Goal: Task Accomplishment & Management: Manage account settings

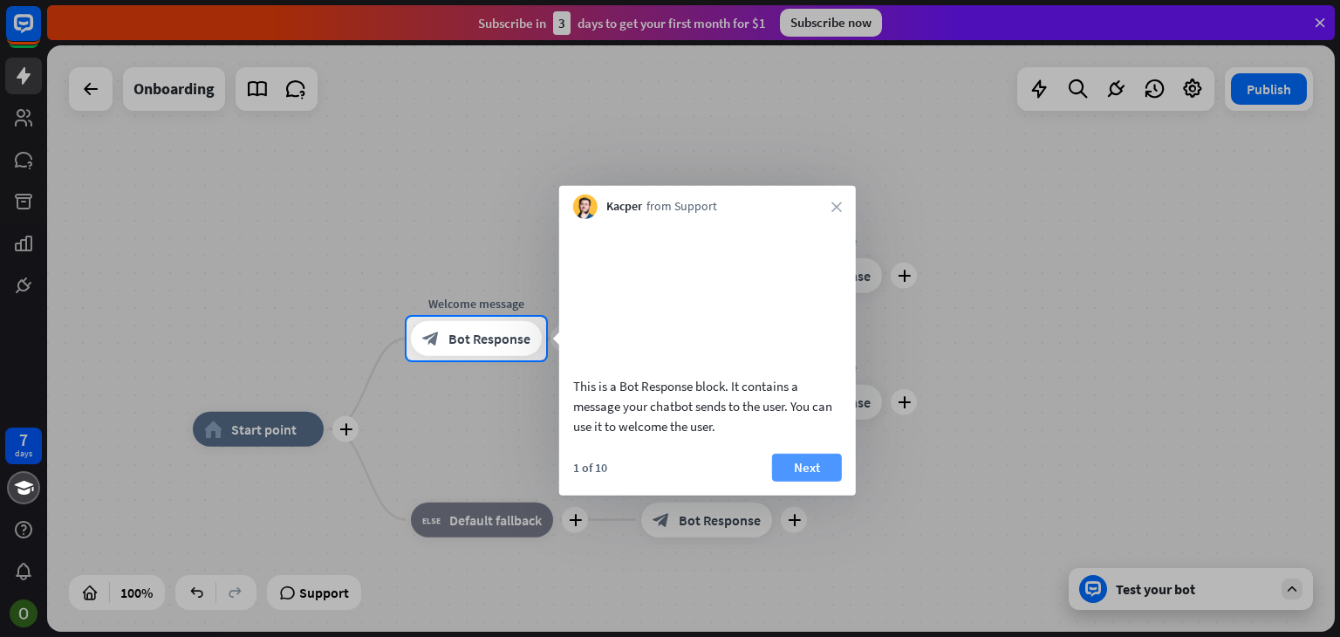
click at [793, 468] on button "Next" at bounding box center [807, 467] width 70 height 28
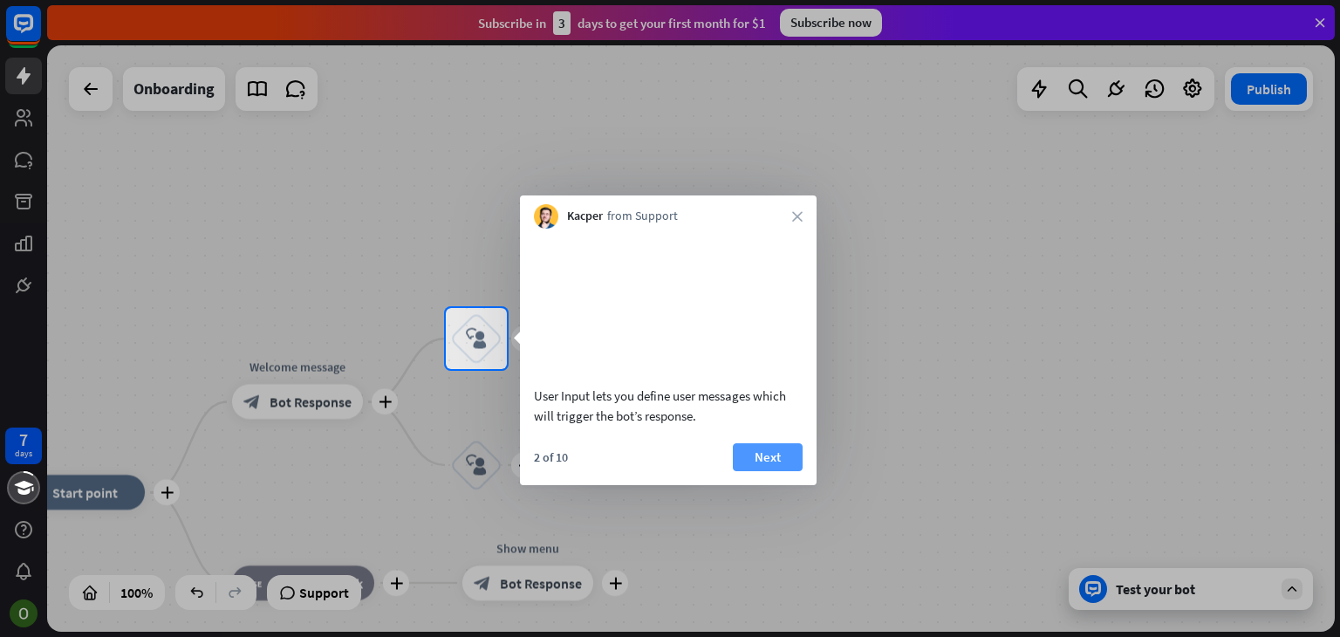
click at [757, 443] on button "Next" at bounding box center [768, 457] width 70 height 28
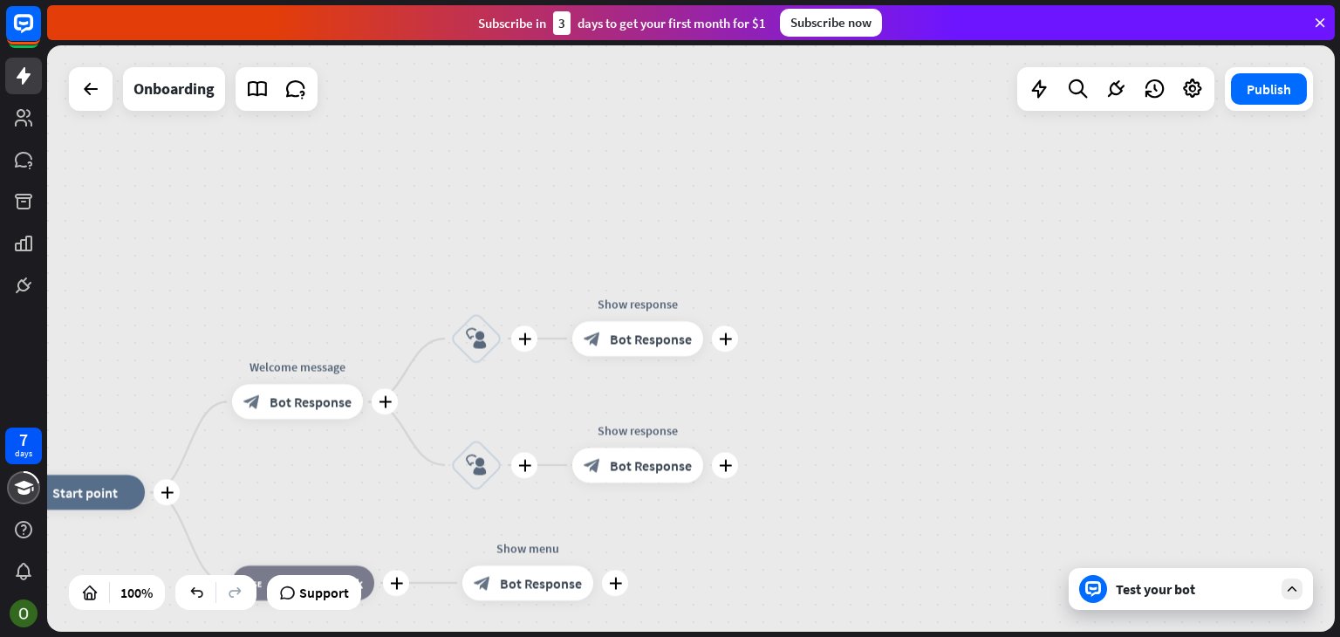
click at [1106, 577] on div "Test your bot" at bounding box center [1191, 589] width 244 height 42
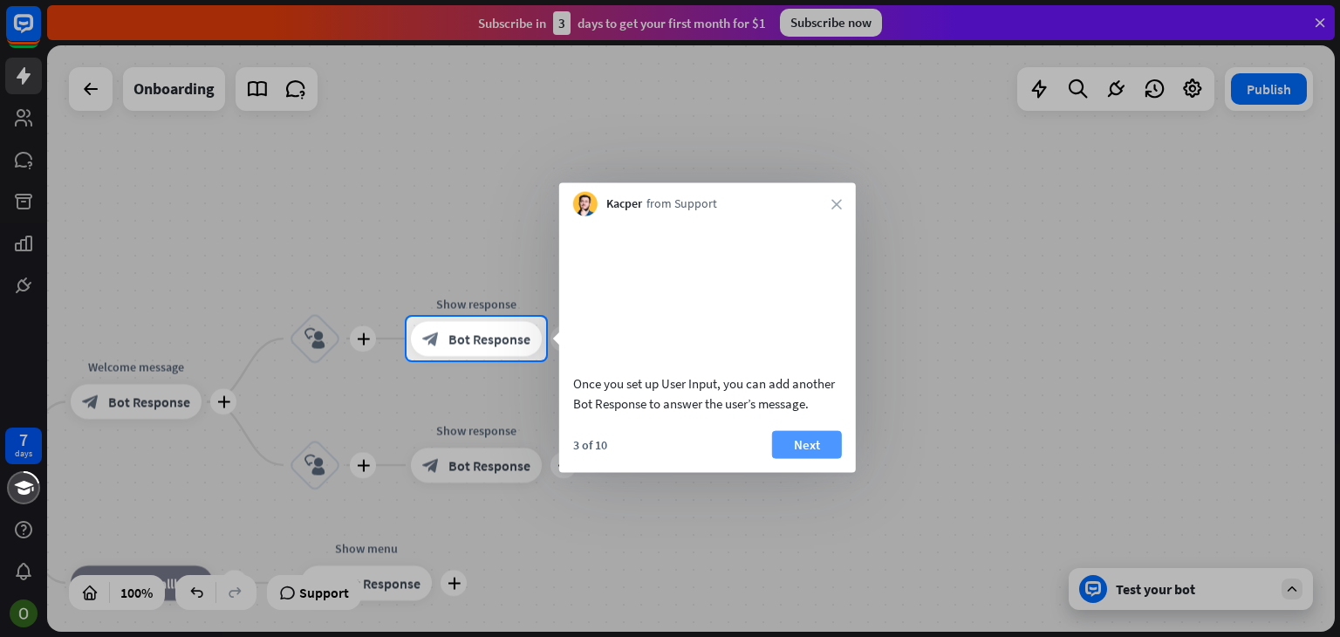
click at [810, 458] on button "Next" at bounding box center [807, 444] width 70 height 28
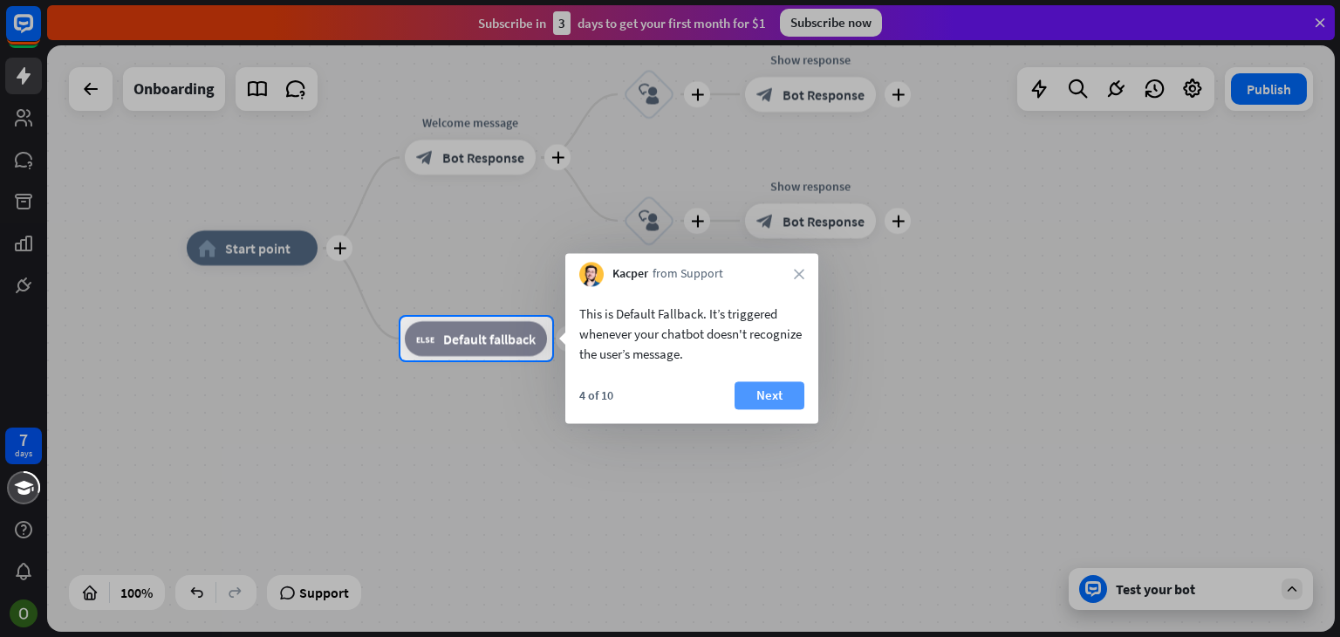
click at [785, 393] on button "Next" at bounding box center [770, 395] width 70 height 28
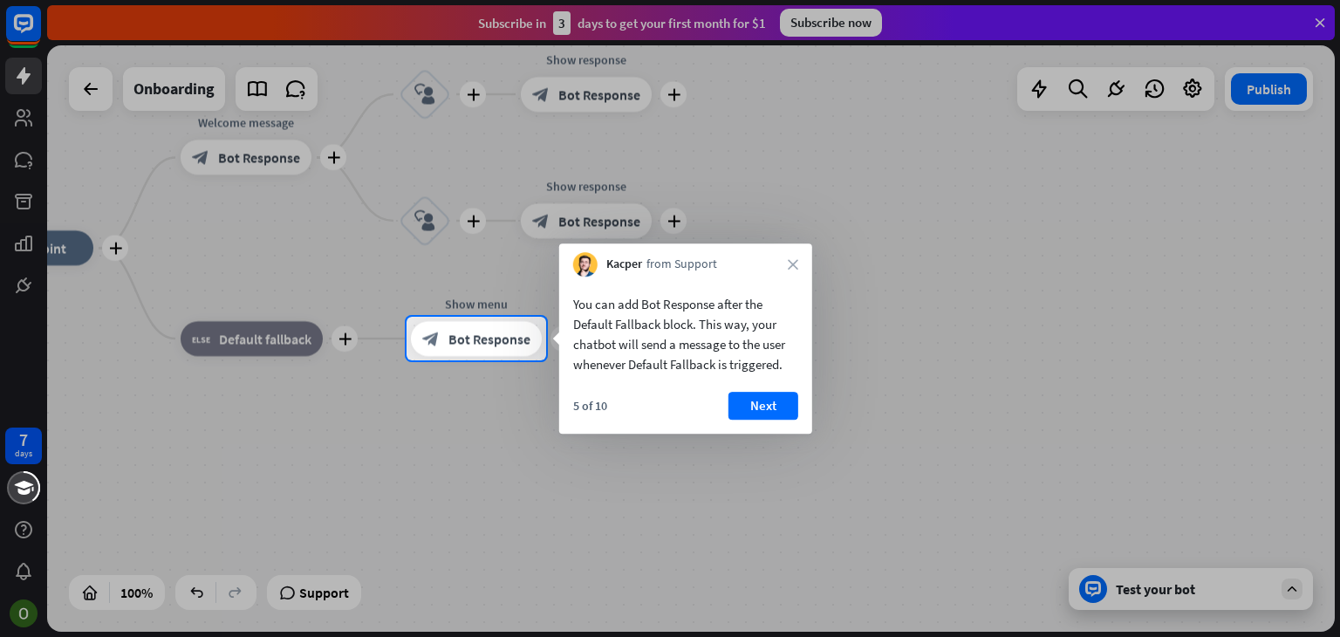
click at [785, 401] on button "Next" at bounding box center [764, 406] width 70 height 28
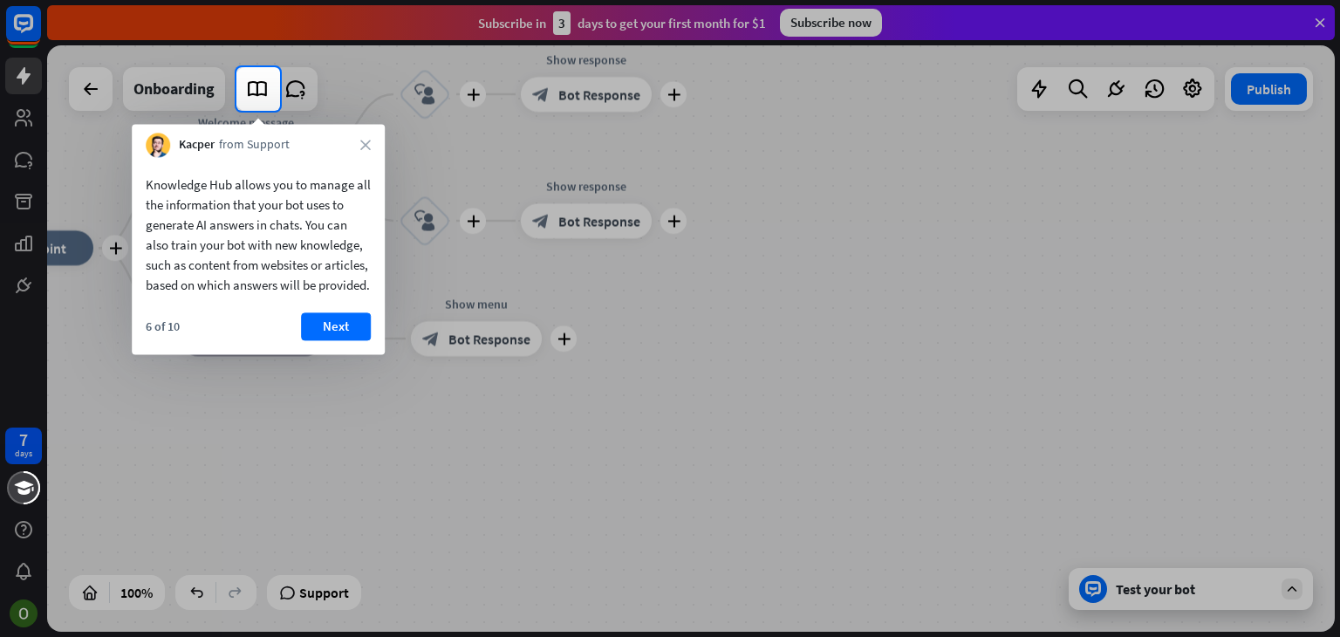
click at [324, 340] on button "Next" at bounding box center [336, 326] width 70 height 28
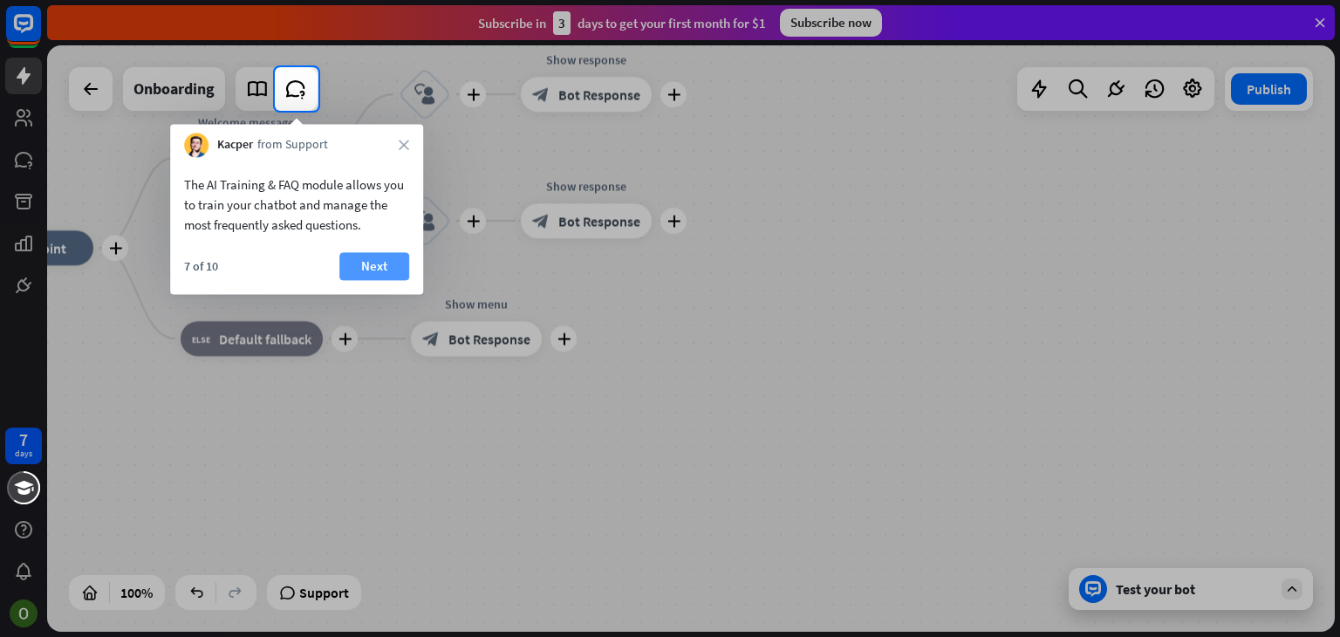
click at [363, 260] on button "Next" at bounding box center [374, 266] width 70 height 28
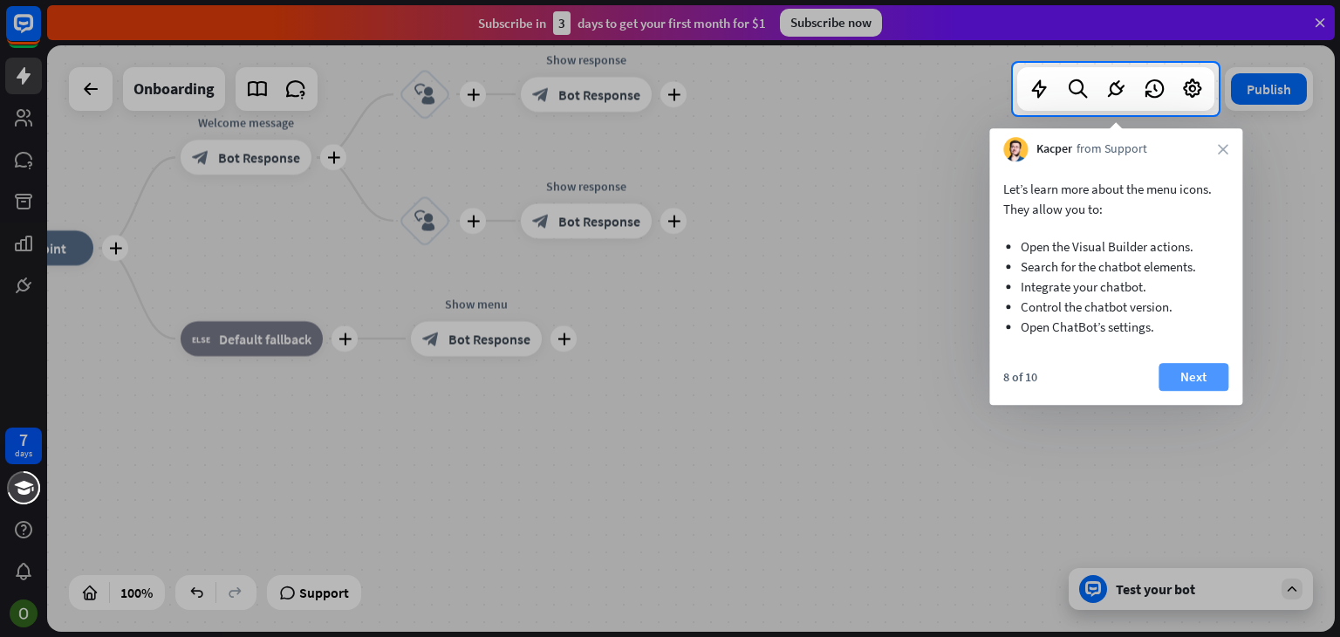
click at [1193, 372] on button "Next" at bounding box center [1194, 377] width 70 height 28
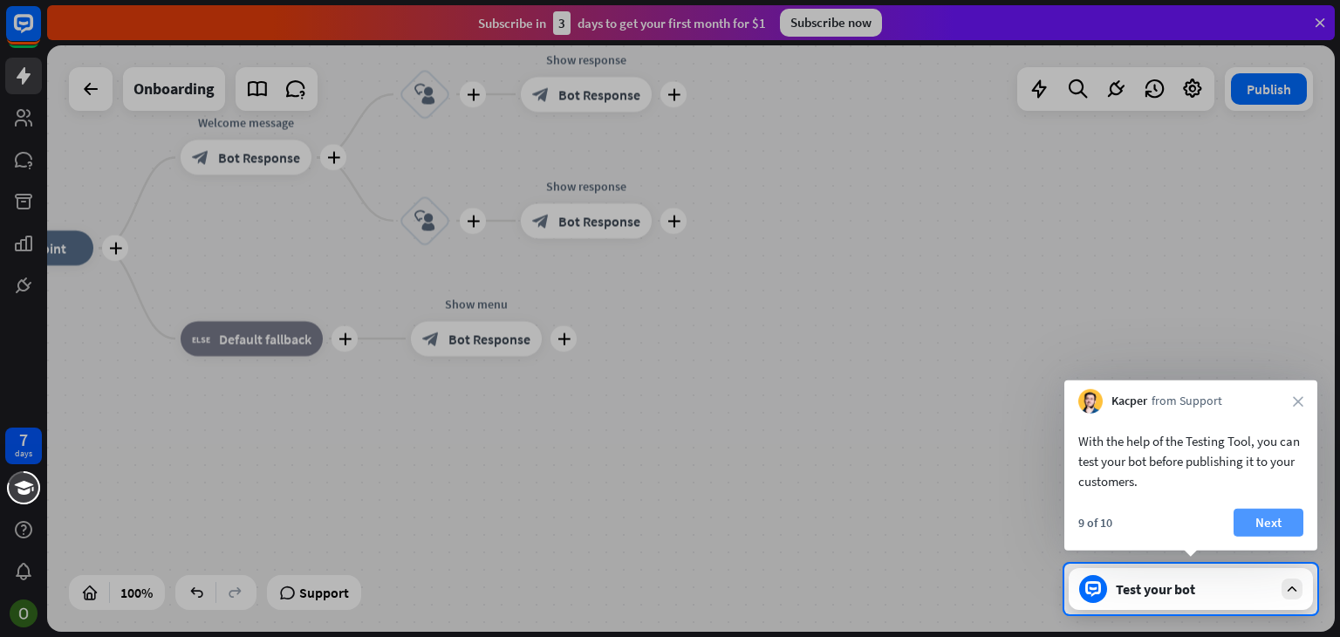
click at [1254, 509] on button "Next" at bounding box center [1269, 523] width 70 height 28
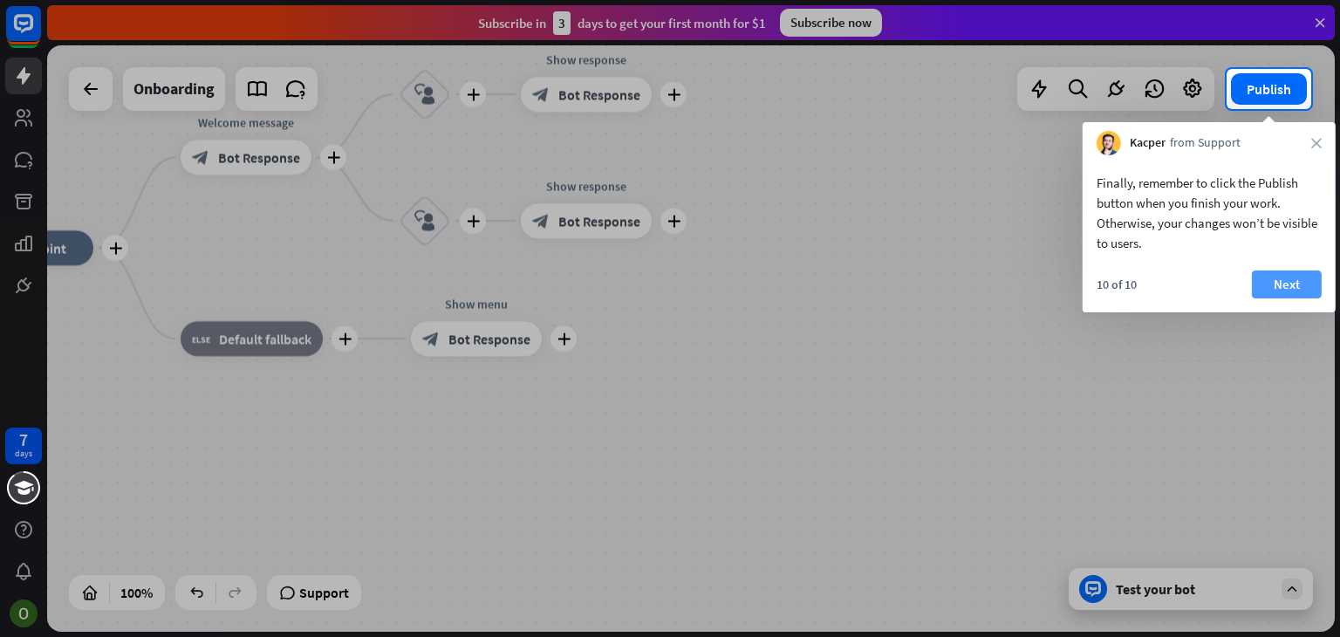
click at [1271, 291] on button "Next" at bounding box center [1287, 285] width 70 height 28
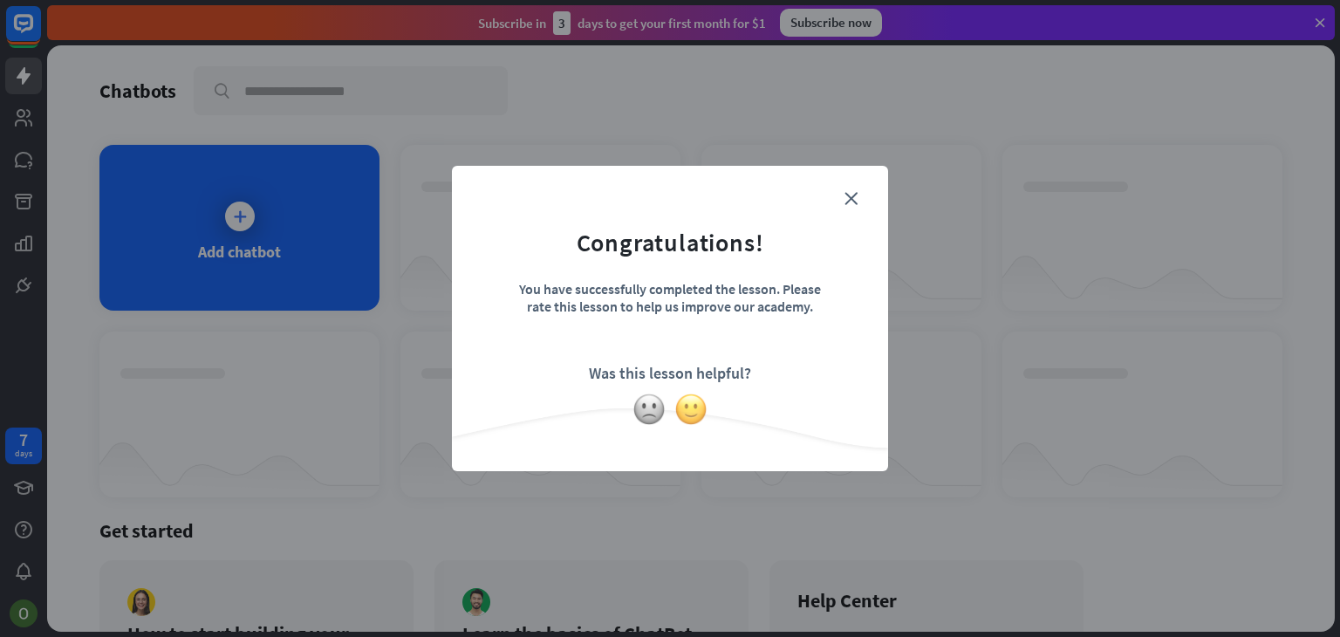
click at [702, 408] on img at bounding box center [691, 409] width 33 height 33
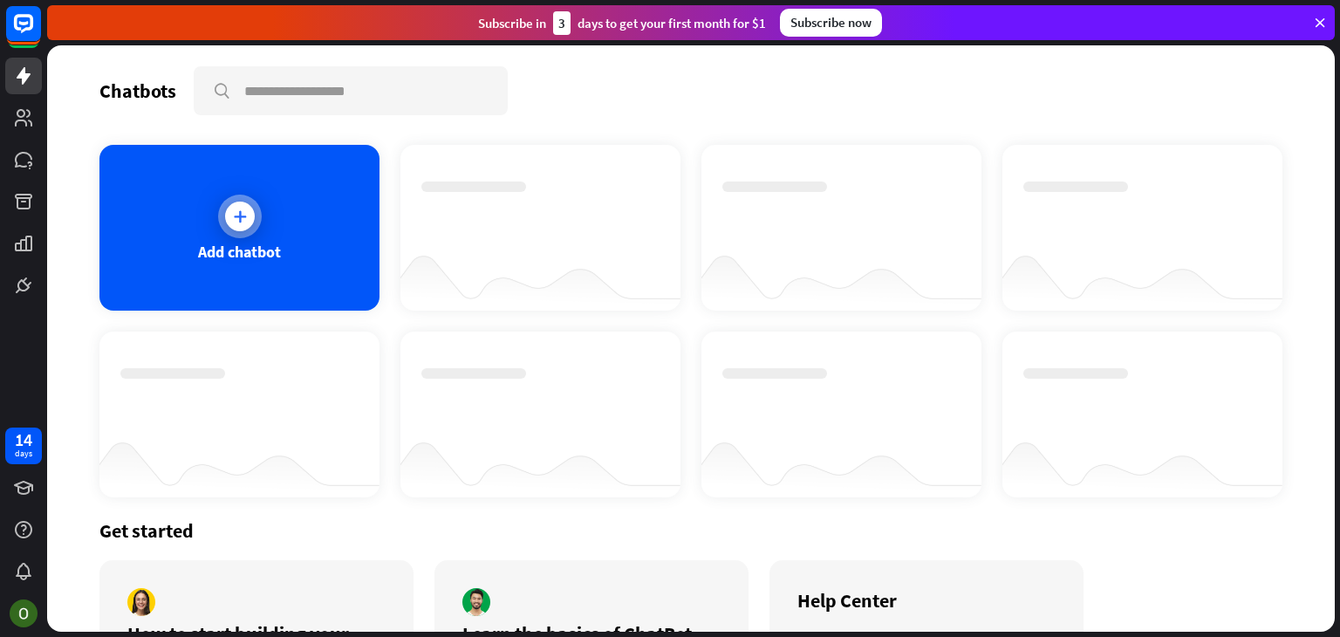
click at [238, 256] on div "Add chatbot" at bounding box center [239, 252] width 83 height 20
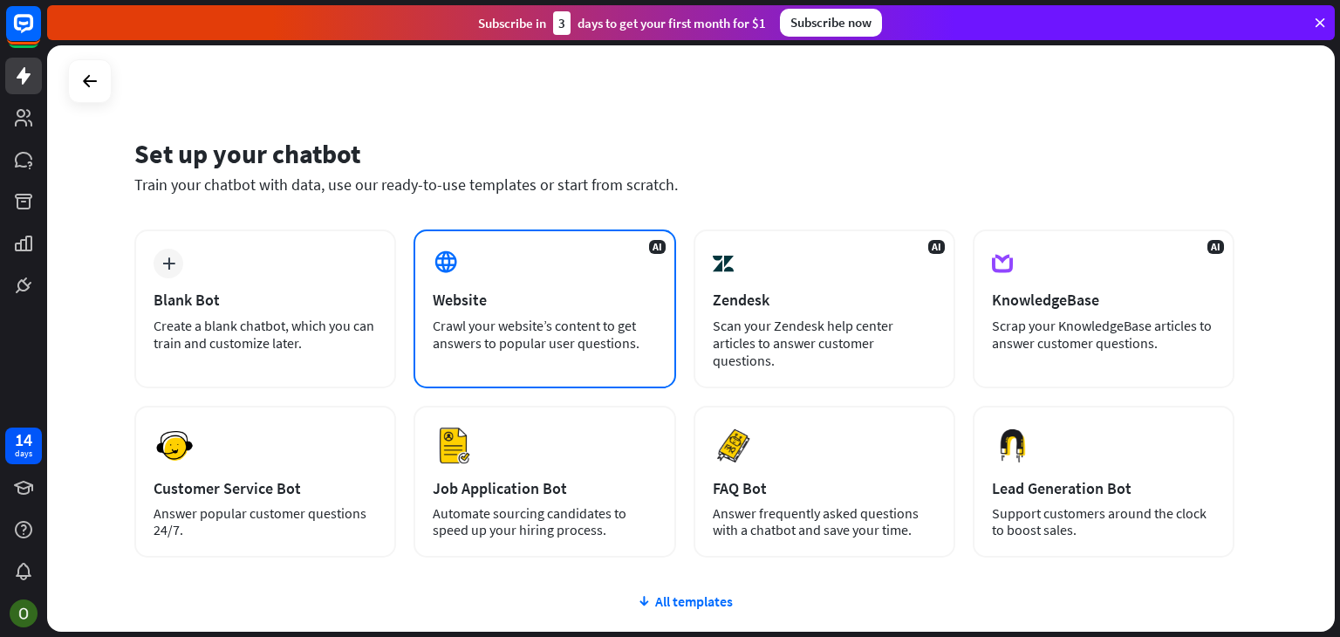
click at [552, 303] on div "Website" at bounding box center [544, 300] width 223 height 20
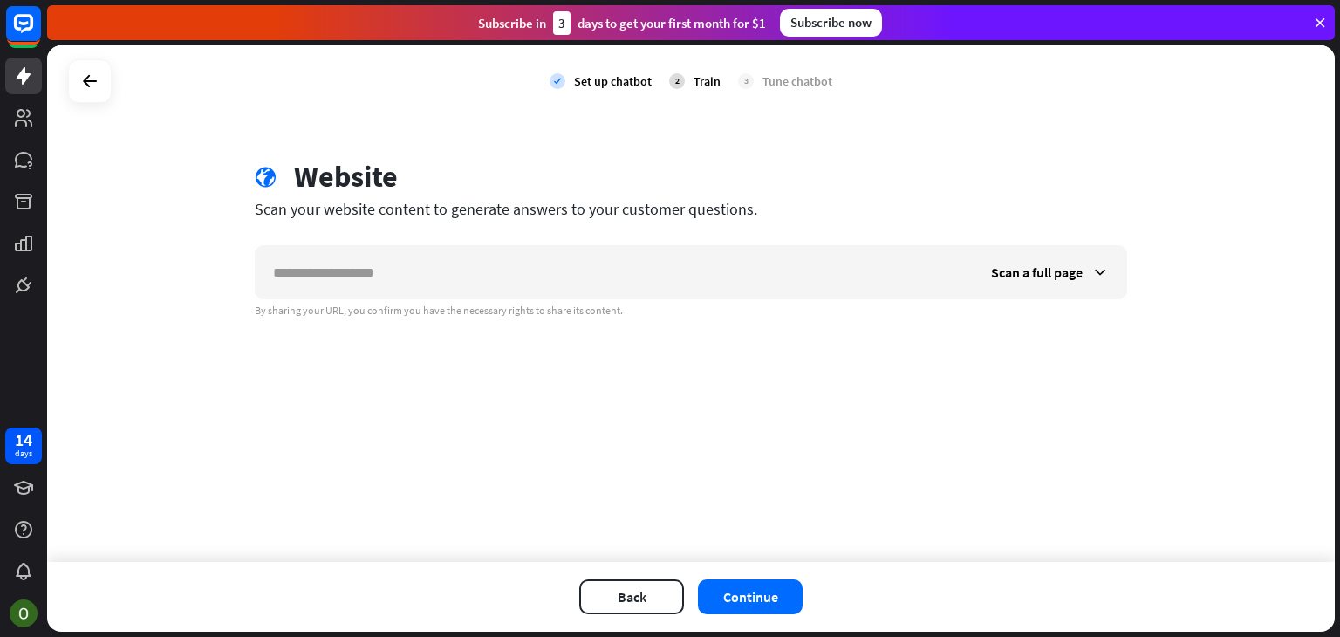
click at [559, 304] on div "By sharing your URL, you confirm you have the necessary rights to share its con…" at bounding box center [691, 311] width 873 height 14
click at [594, 299] on div "Scan a full page By sharing your URL, you confirm you have the necessary rights…" at bounding box center [691, 281] width 873 height 72
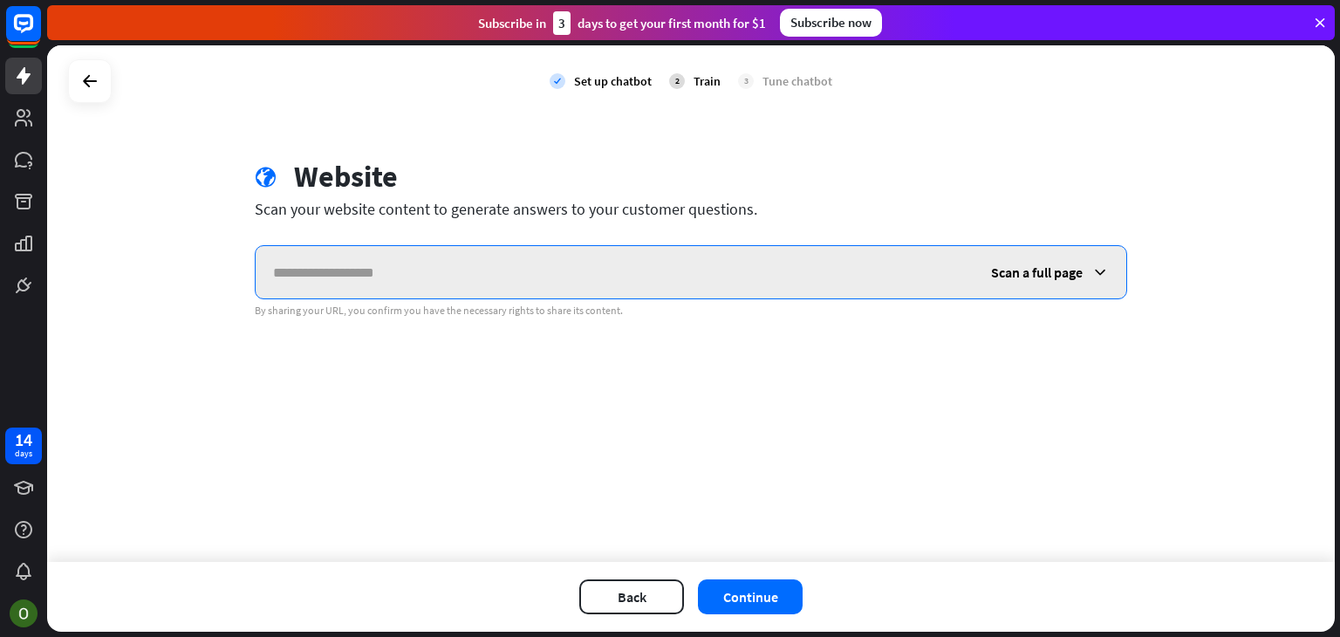
click at [590, 278] on input "text" at bounding box center [615, 272] width 718 height 52
click at [468, 273] on input "text" at bounding box center [615, 272] width 718 height 52
paste input "**********"
type input "**********"
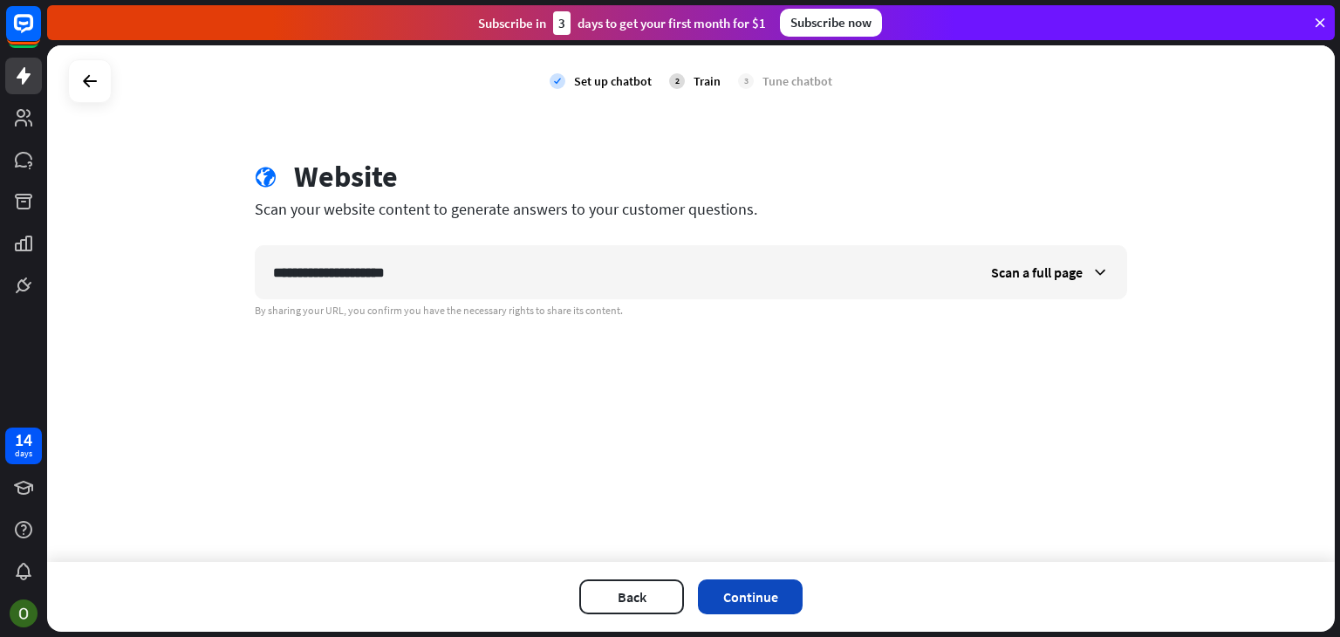
click at [716, 594] on button "Continue" at bounding box center [750, 596] width 105 height 35
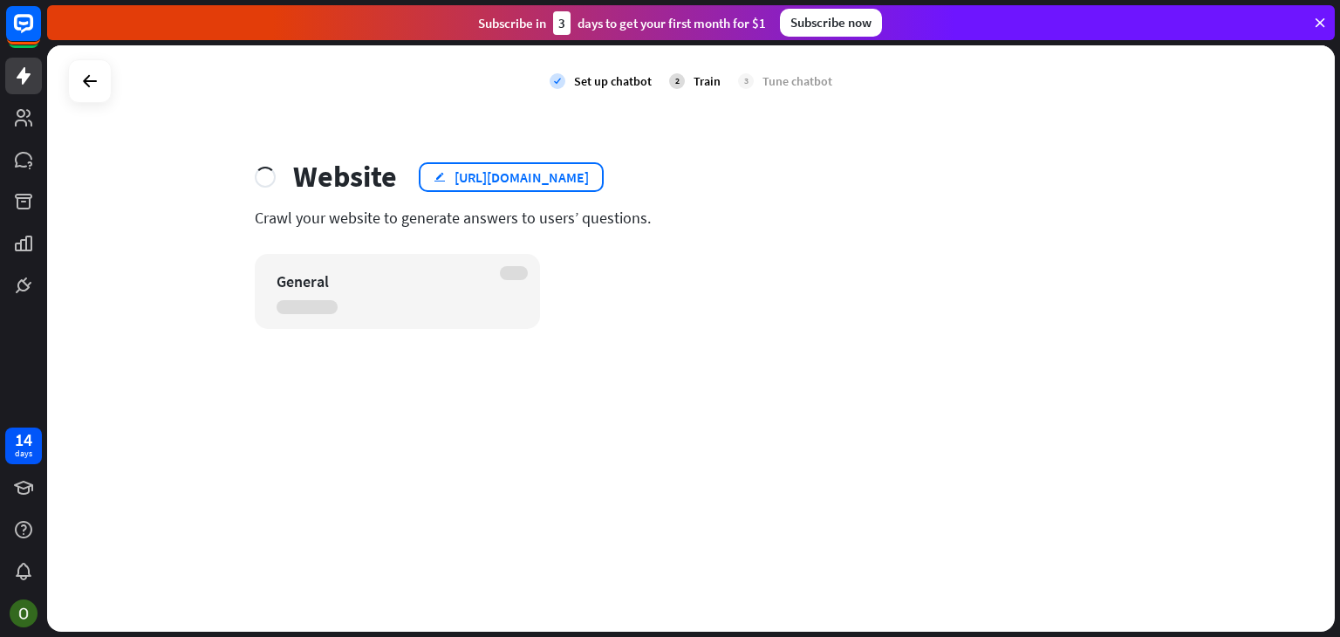
click at [442, 180] on icon "edit" at bounding box center [440, 176] width 12 height 11
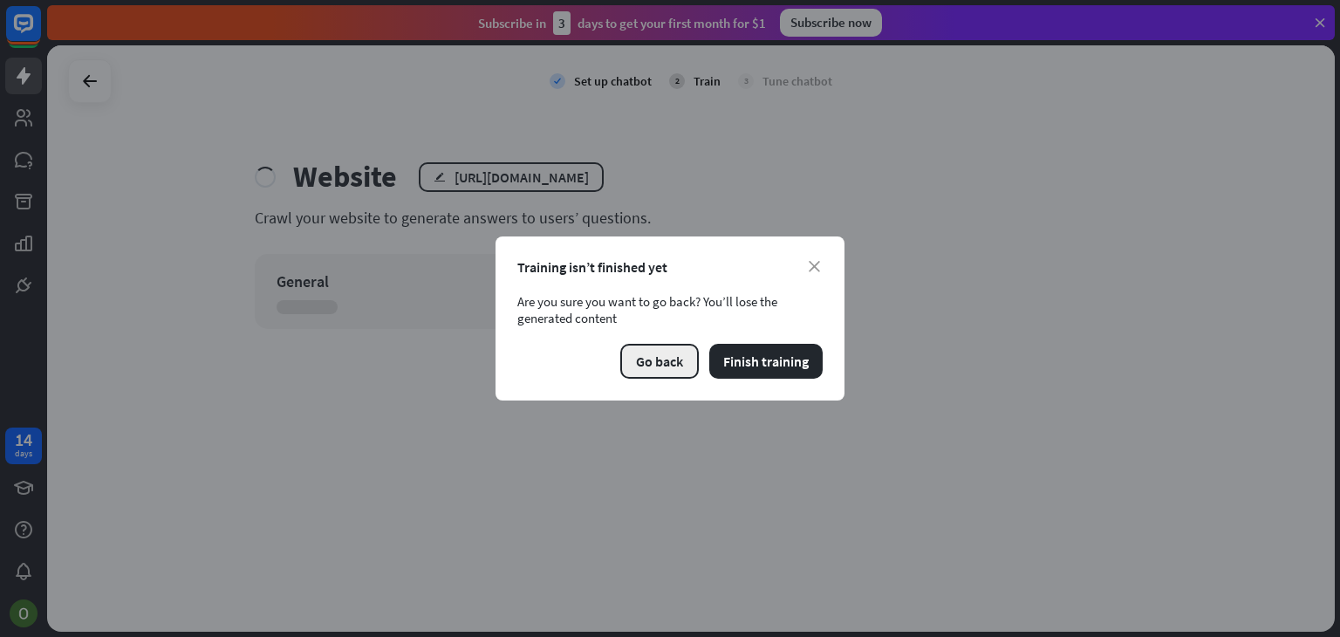
click at [667, 366] on button "Go back" at bounding box center [659, 361] width 79 height 35
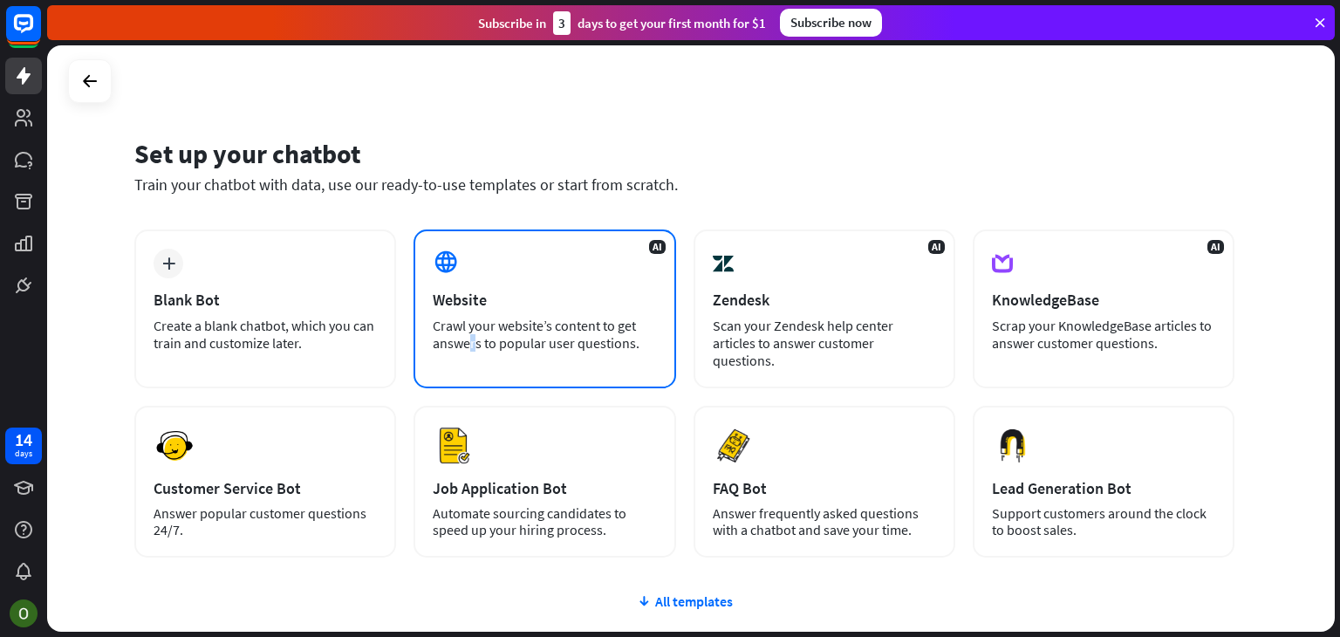
click at [536, 327] on div "Crawl your website’s content to get answers to popular user questions." at bounding box center [544, 334] width 223 height 35
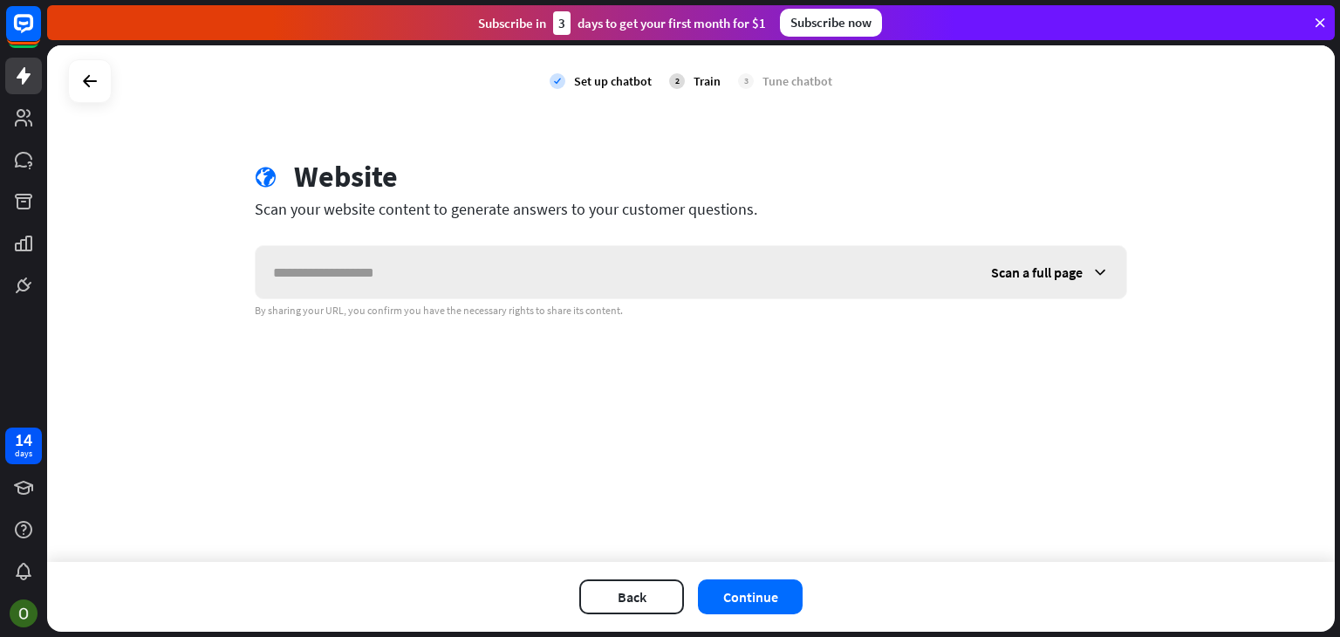
click at [410, 260] on input "text" at bounding box center [615, 272] width 718 height 52
type input "**********"
click at [723, 590] on button "Continue" at bounding box center [750, 596] width 105 height 35
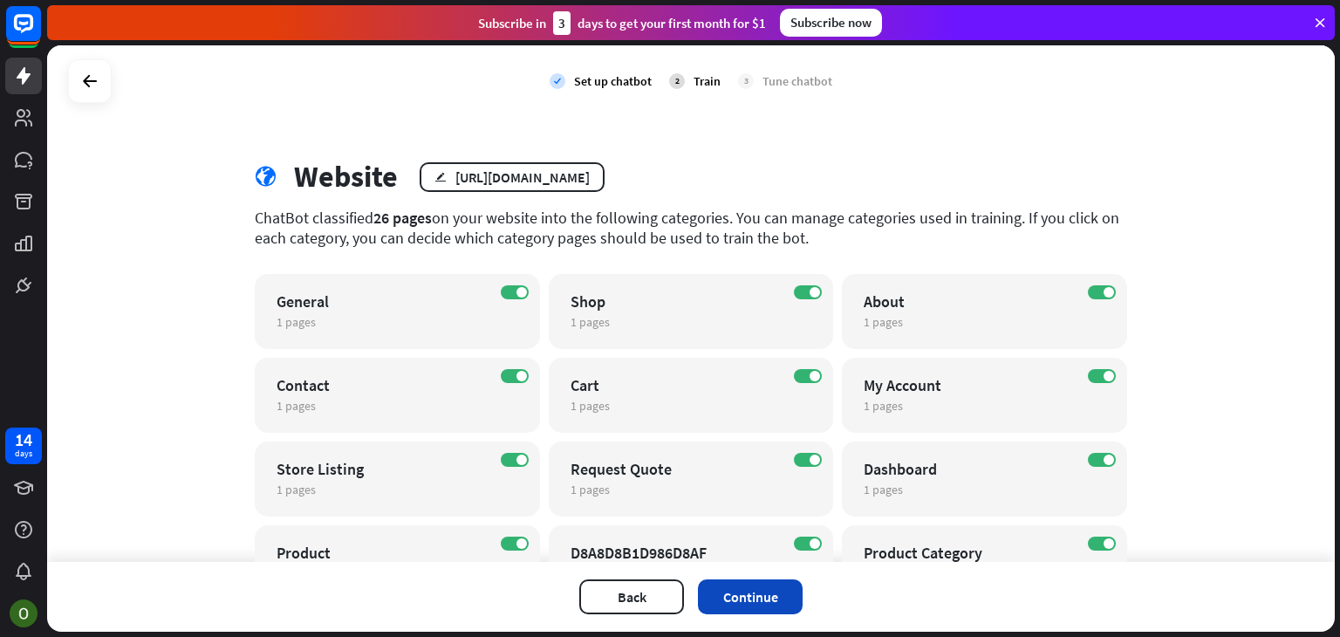
click at [757, 590] on button "Continue" at bounding box center [750, 596] width 105 height 35
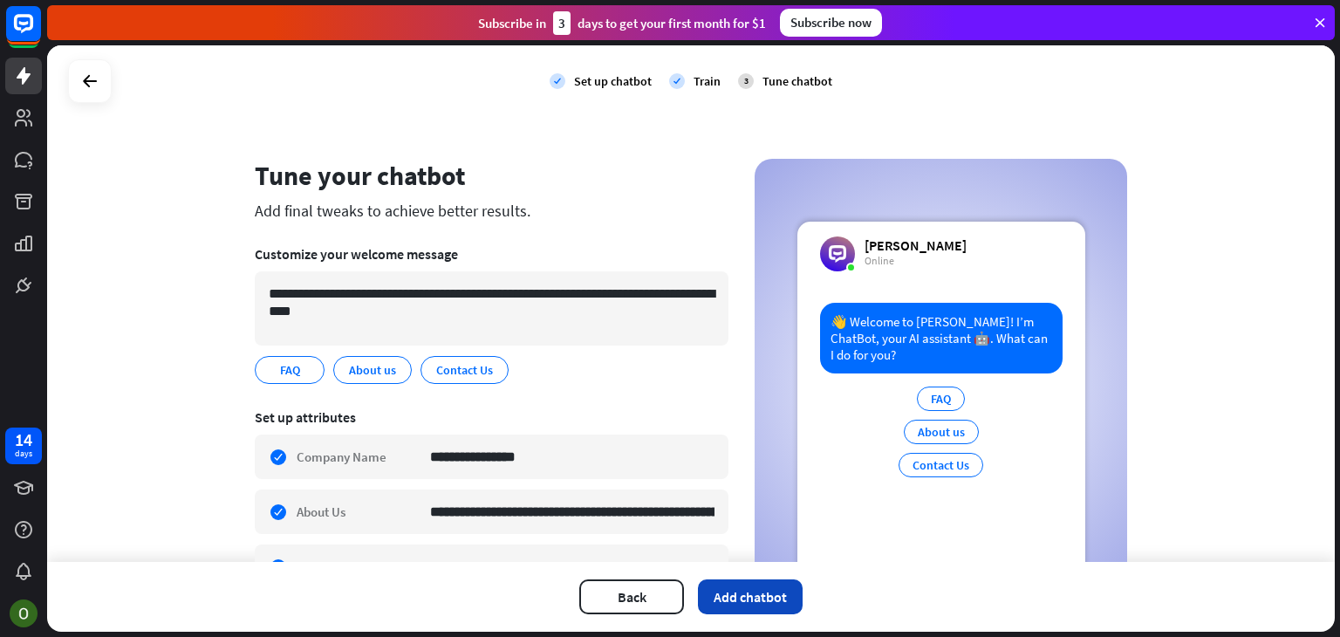
click at [752, 598] on button "Add chatbot" at bounding box center [750, 596] width 105 height 35
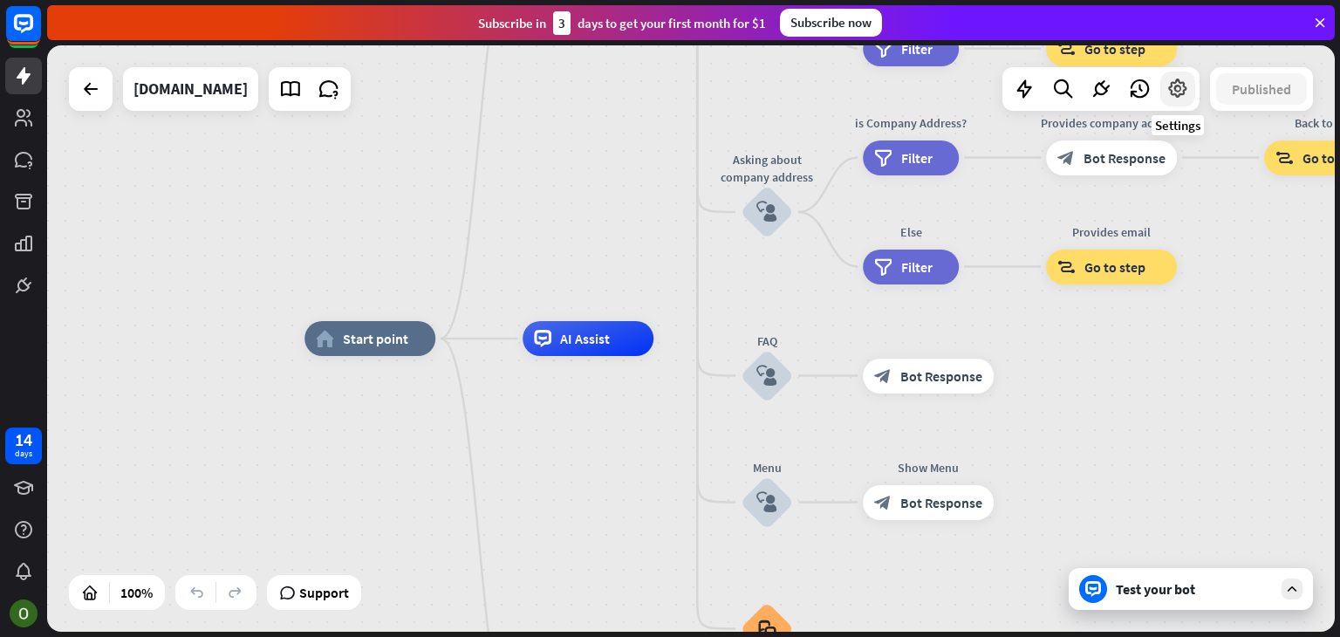
click at [1176, 89] on icon at bounding box center [1178, 89] width 23 height 23
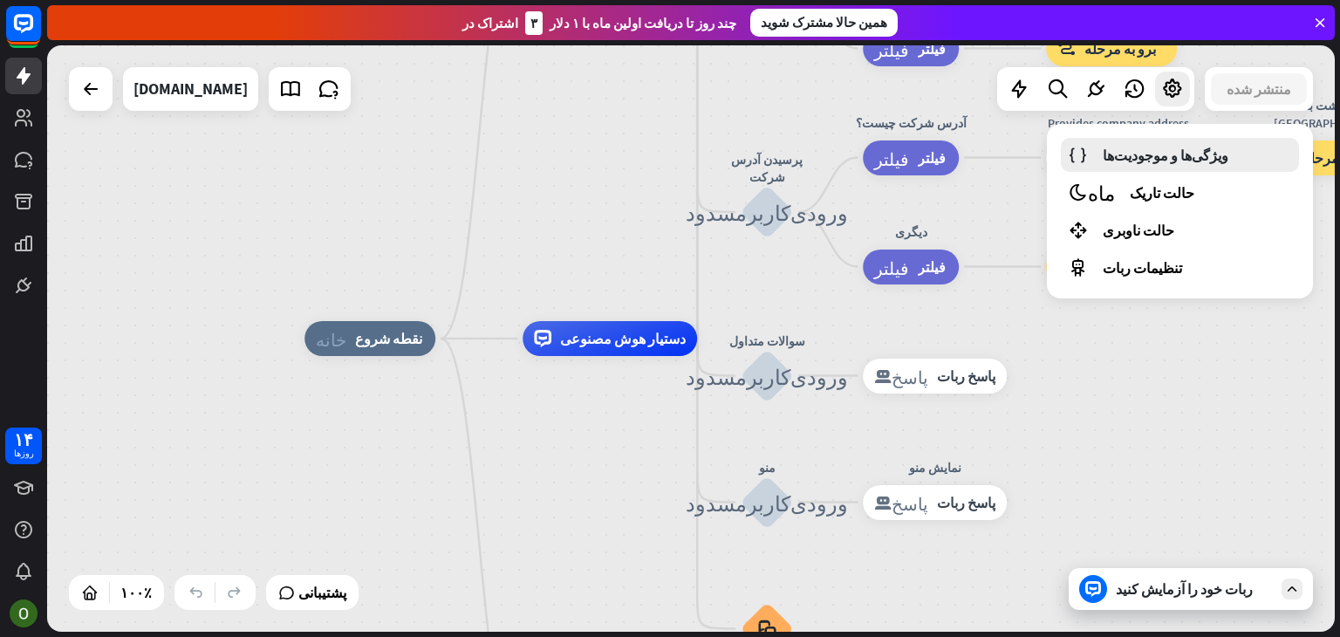
click at [1132, 168] on link "ویژگی‌ها و موجودیت‌ها" at bounding box center [1180, 155] width 238 height 34
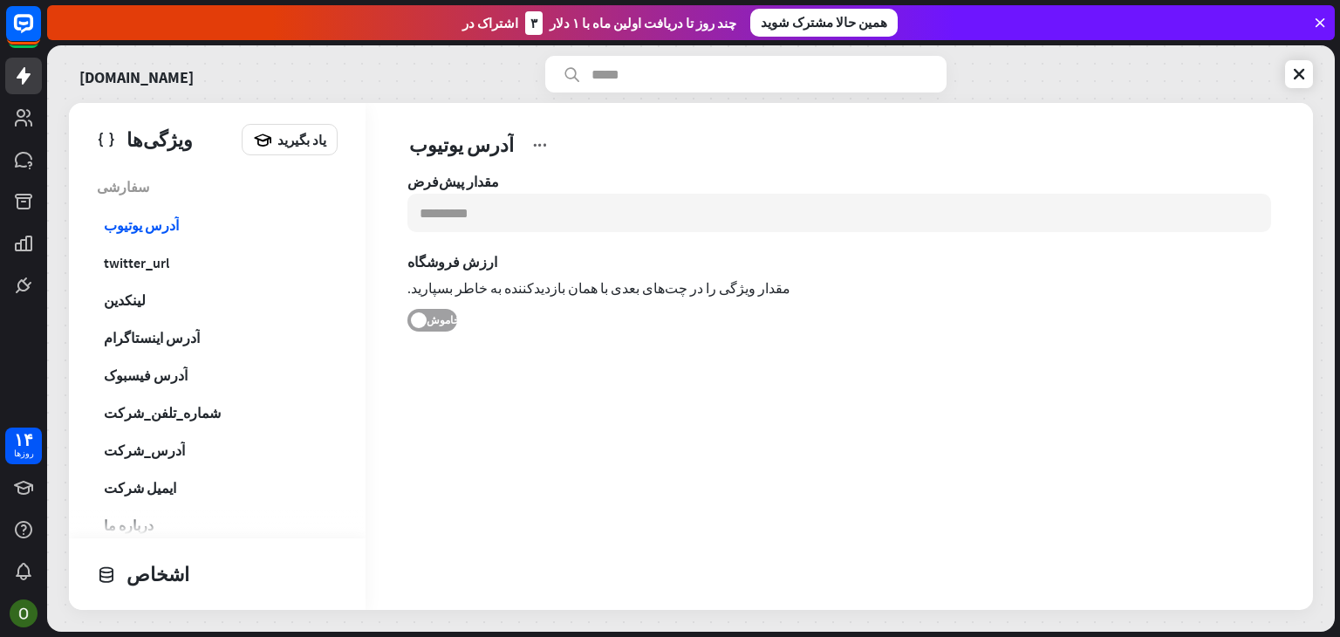
click at [436, 317] on font "خاموش" at bounding box center [443, 319] width 33 height 13
click at [142, 189] on span "سفارشی" at bounding box center [217, 186] width 241 height 35
click at [109, 188] on font "سفارشی" at bounding box center [123, 186] width 52 height 17
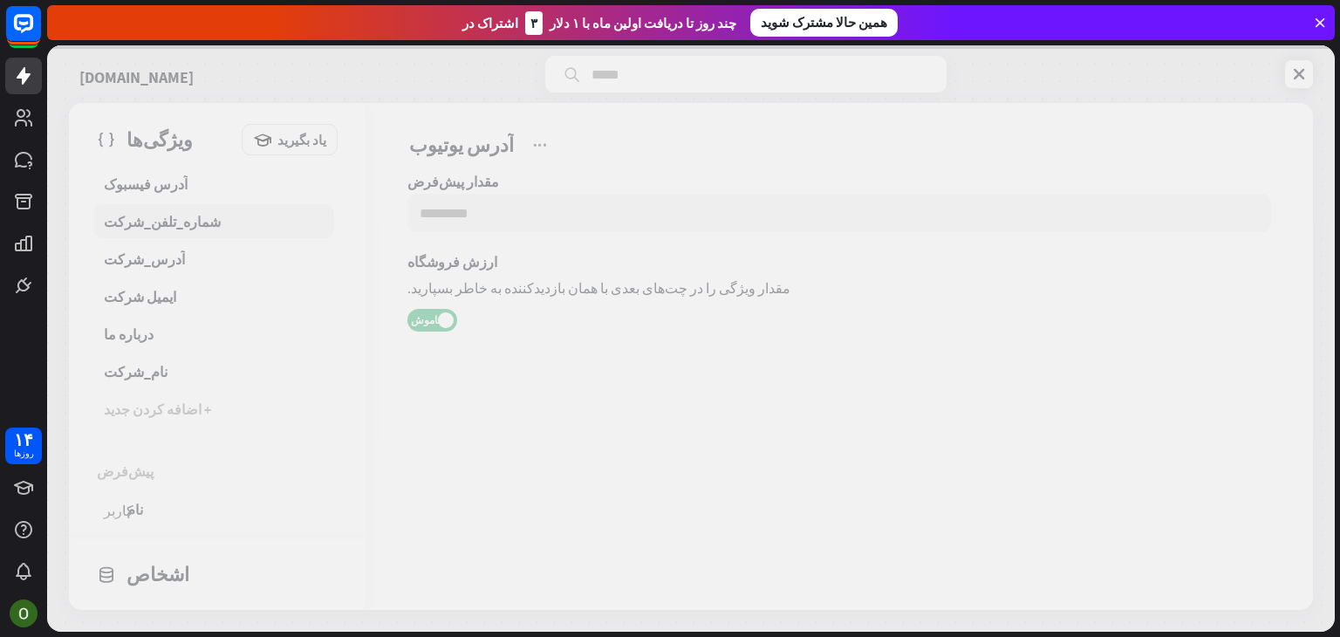
scroll to position [349, 0]
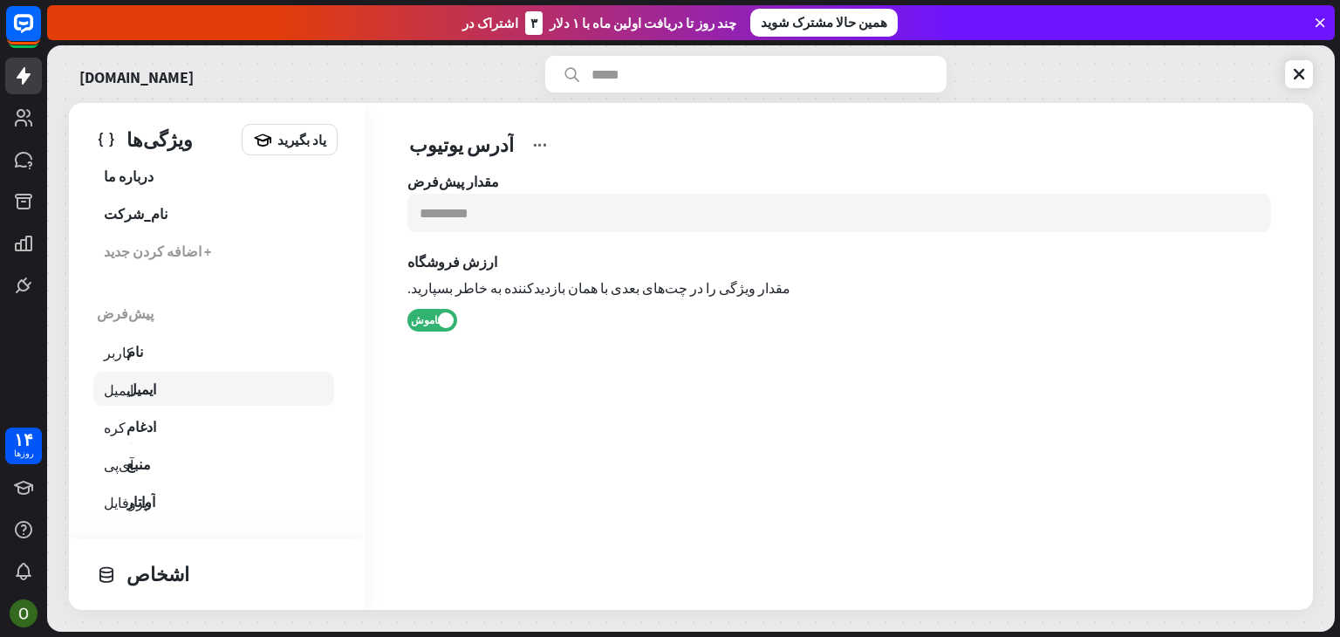
click at [185, 381] on link "ایمیل ایمیل" at bounding box center [213, 389] width 241 height 34
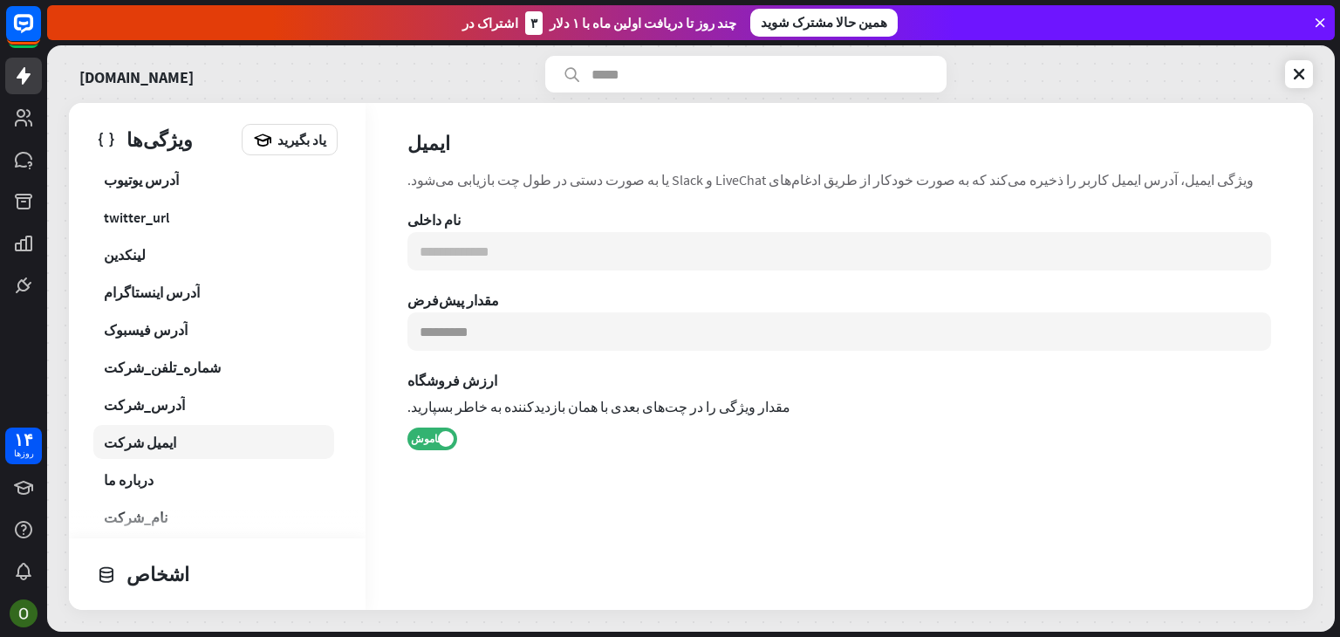
scroll to position [87, 0]
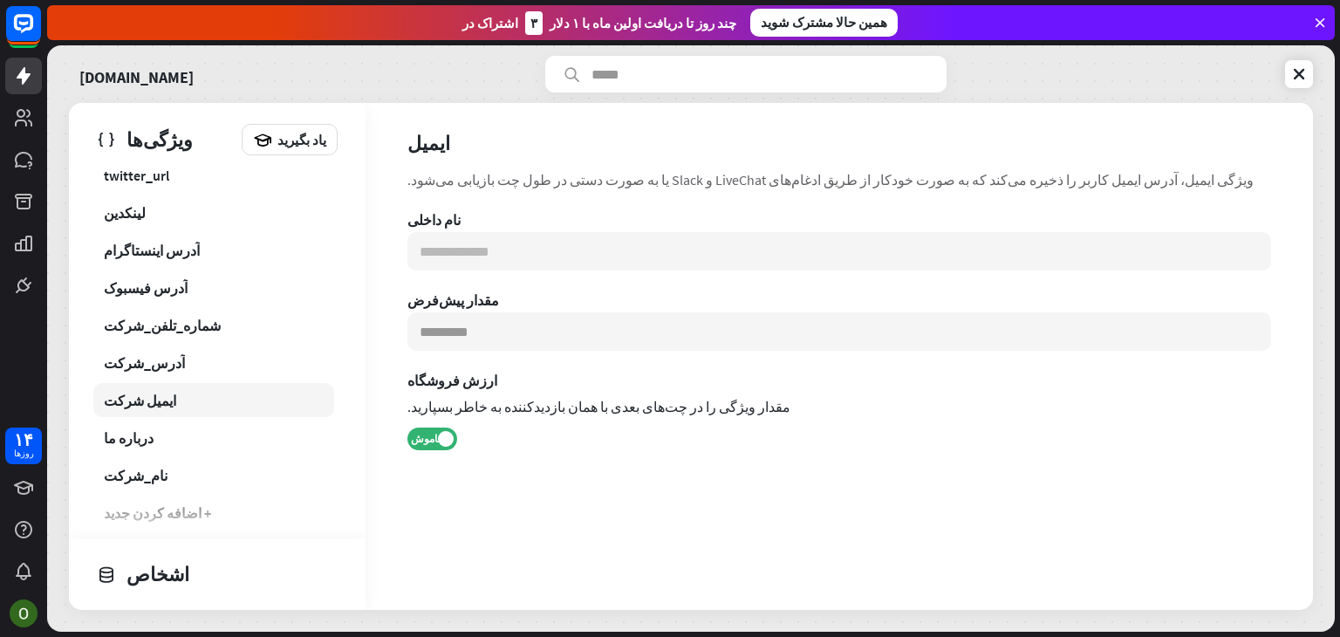
click at [216, 406] on link "ایمیل شرکت" at bounding box center [213, 400] width 241 height 34
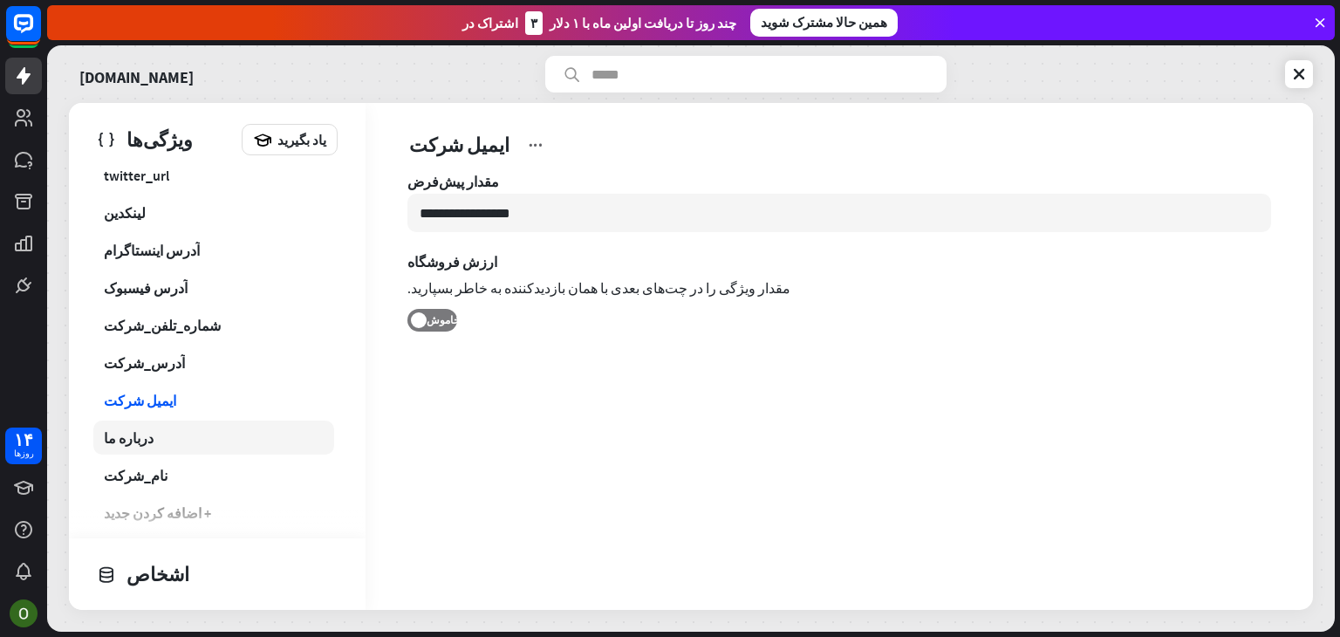
click at [191, 445] on link "درباره ما" at bounding box center [213, 438] width 241 height 34
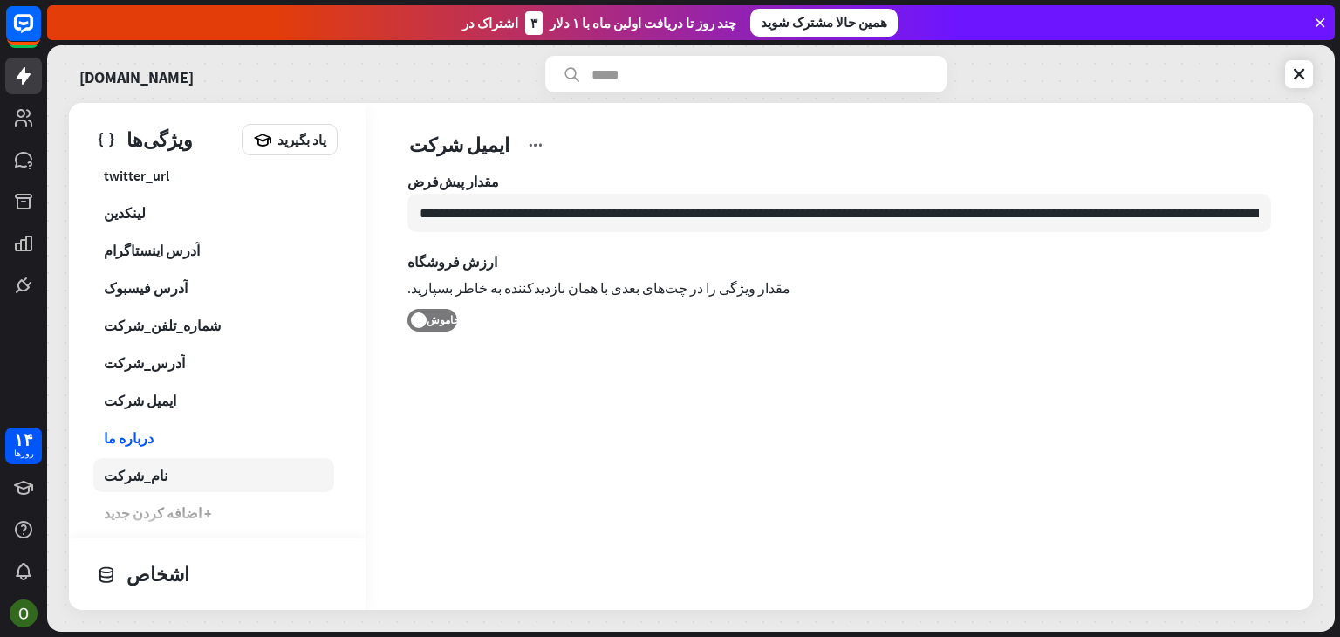
click at [188, 481] on link "نام_شرکت" at bounding box center [213, 475] width 241 height 34
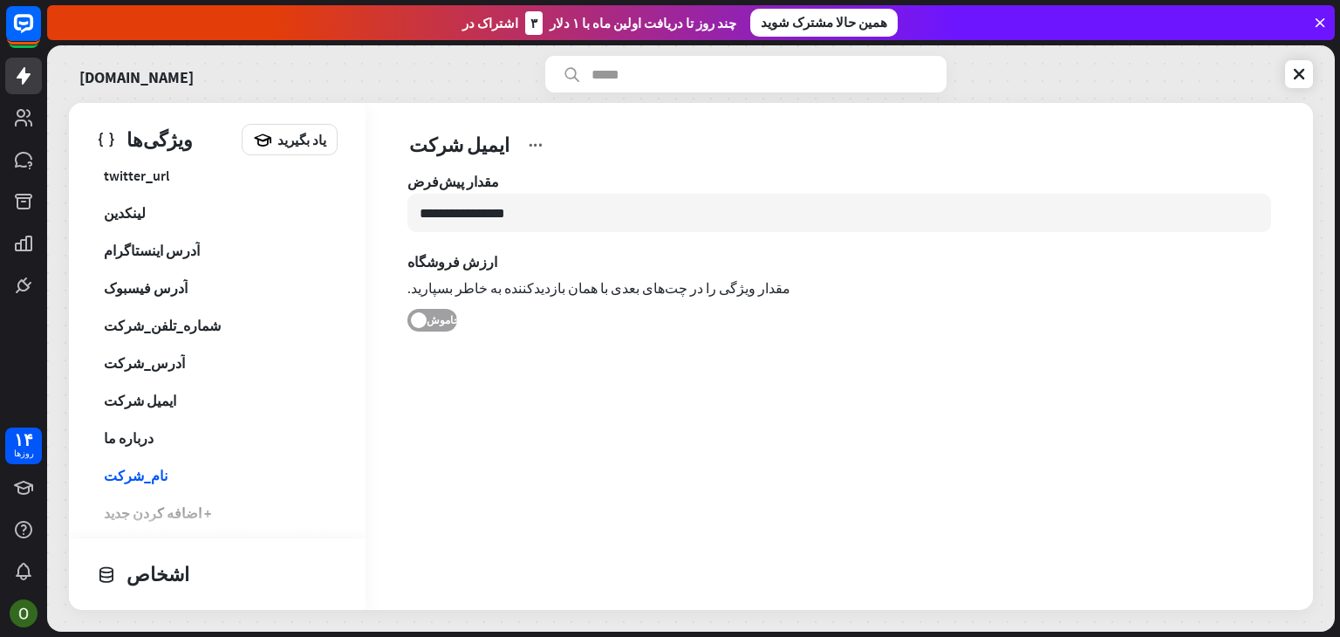
click at [430, 317] on font "خاموش" at bounding box center [443, 319] width 33 height 13
click at [492, 211] on input "**********" at bounding box center [840, 213] width 864 height 38
click at [508, 210] on input "**********" at bounding box center [840, 213] width 864 height 38
drag, startPoint x: 513, startPoint y: 212, endPoint x: 401, endPoint y: 238, distance: 114.7
click at [401, 238] on div "**********" at bounding box center [840, 289] width 948 height 233
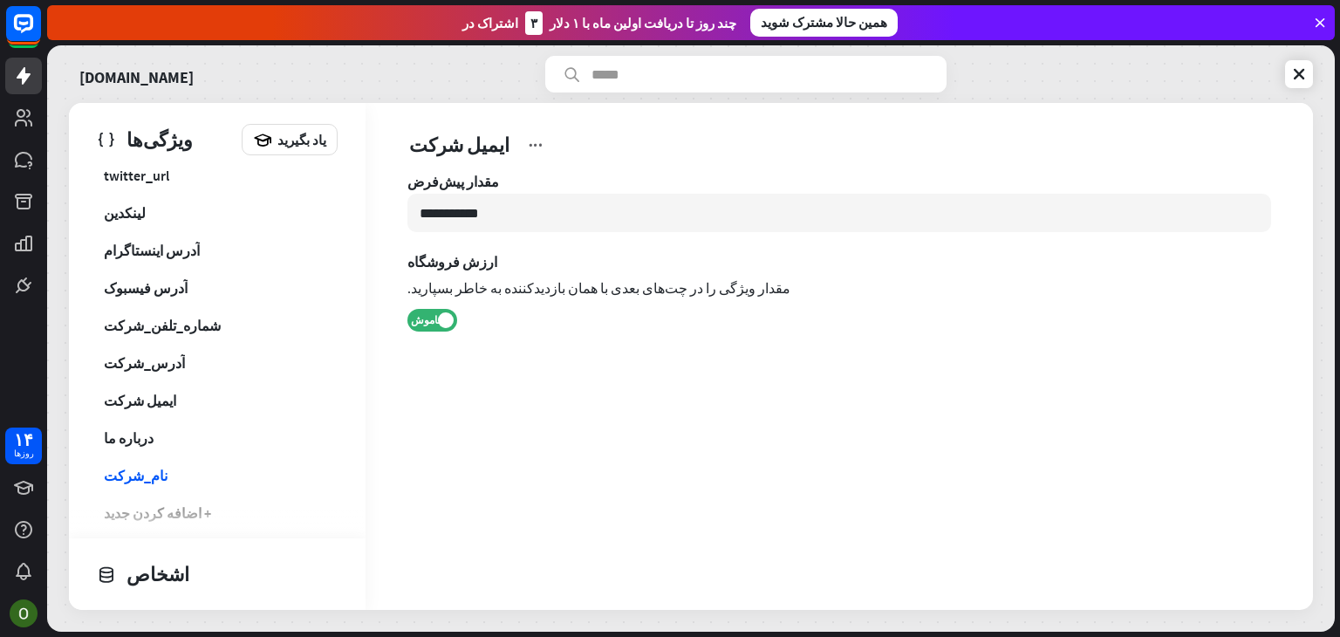
click at [425, 331] on div "**********" at bounding box center [840, 275] width 864 height 205
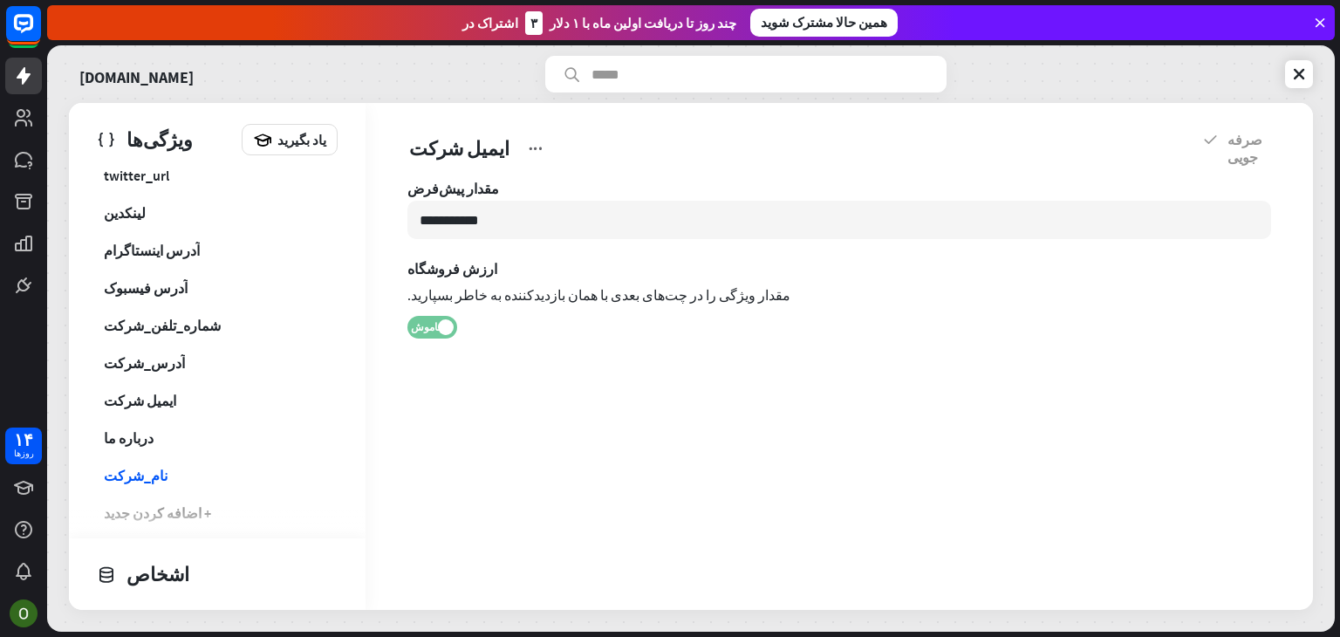
click at [425, 326] on font "خاموش" at bounding box center [427, 326] width 33 height 13
click at [430, 324] on font "خاموش" at bounding box center [443, 326] width 33 height 13
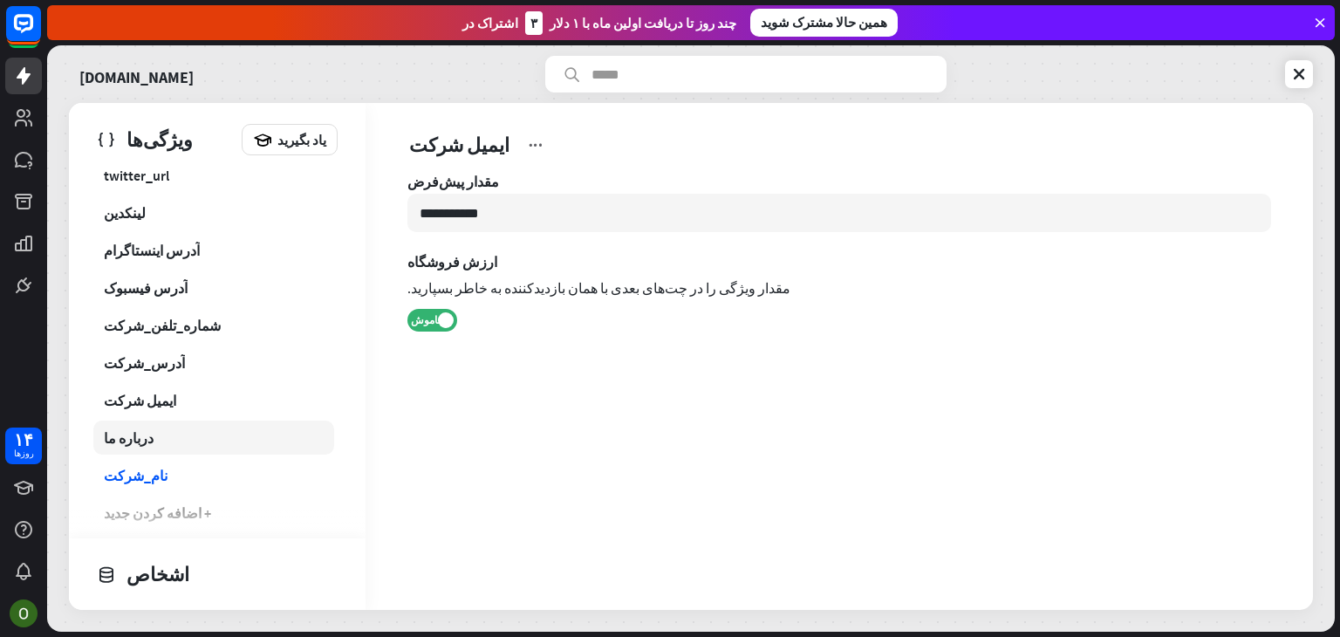
click at [147, 444] on link "درباره ما" at bounding box center [213, 438] width 241 height 34
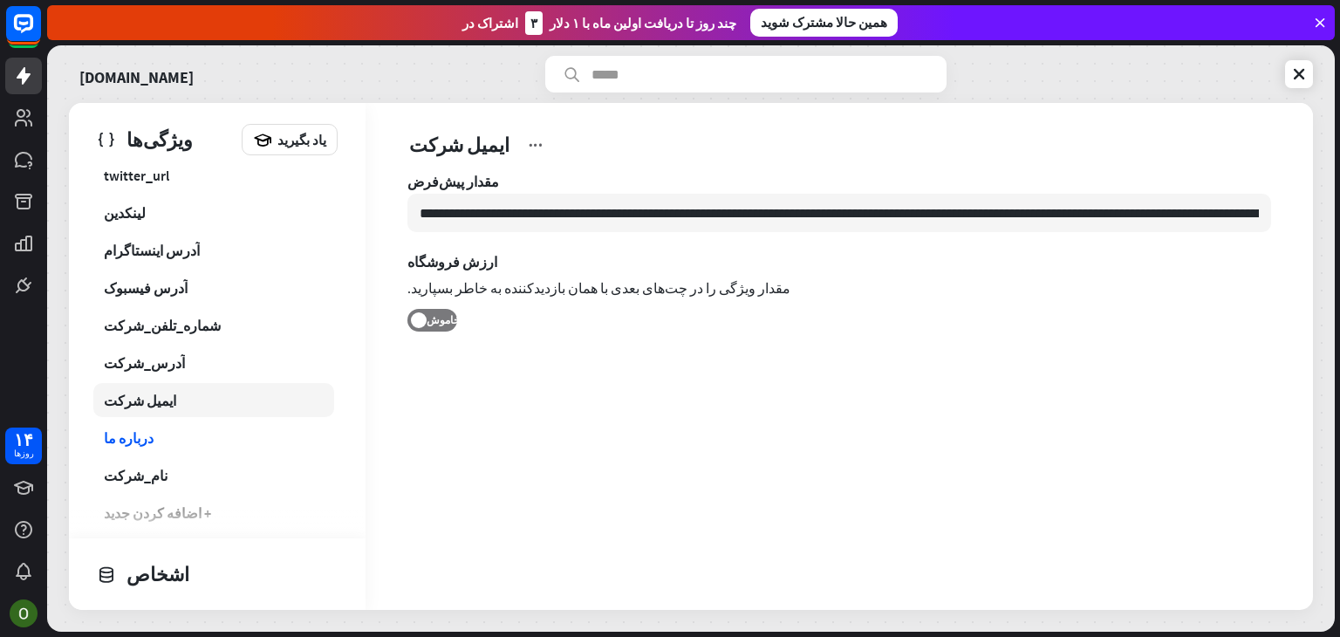
click at [160, 401] on link "ایمیل شرکت" at bounding box center [213, 400] width 241 height 34
type input "**********"
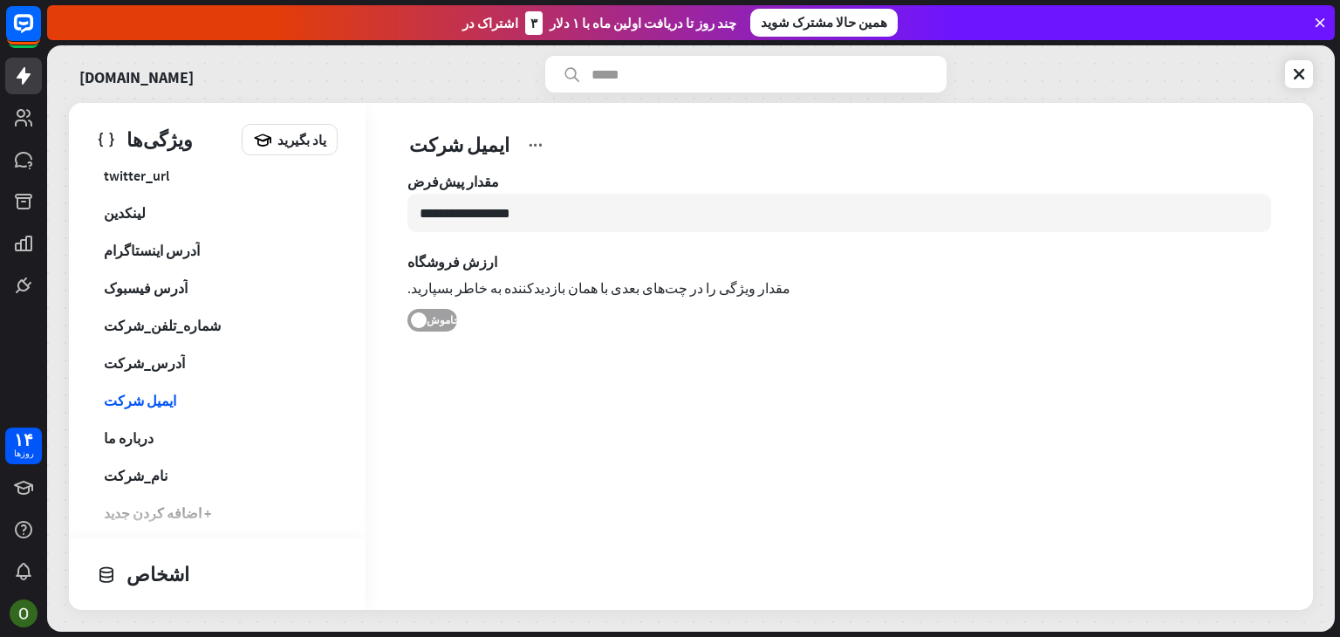
click at [449, 319] on font "خاموش" at bounding box center [443, 319] width 33 height 13
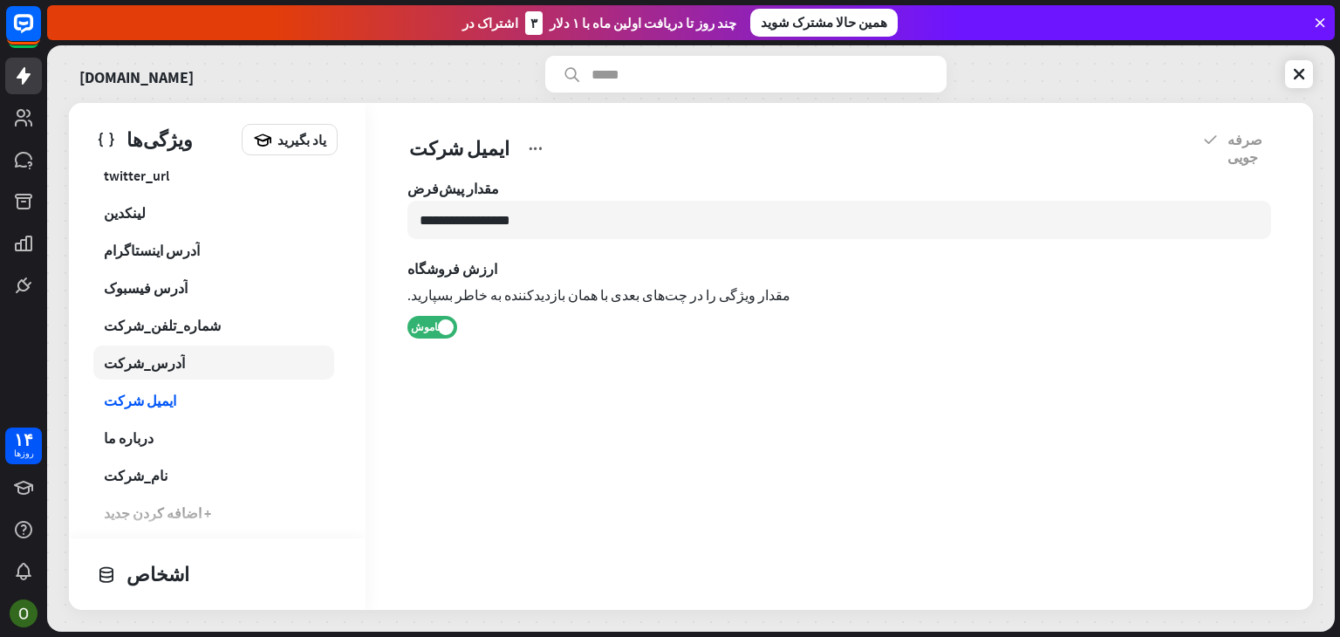
click at [147, 365] on font "آدرس_شرکت" at bounding box center [144, 362] width 81 height 17
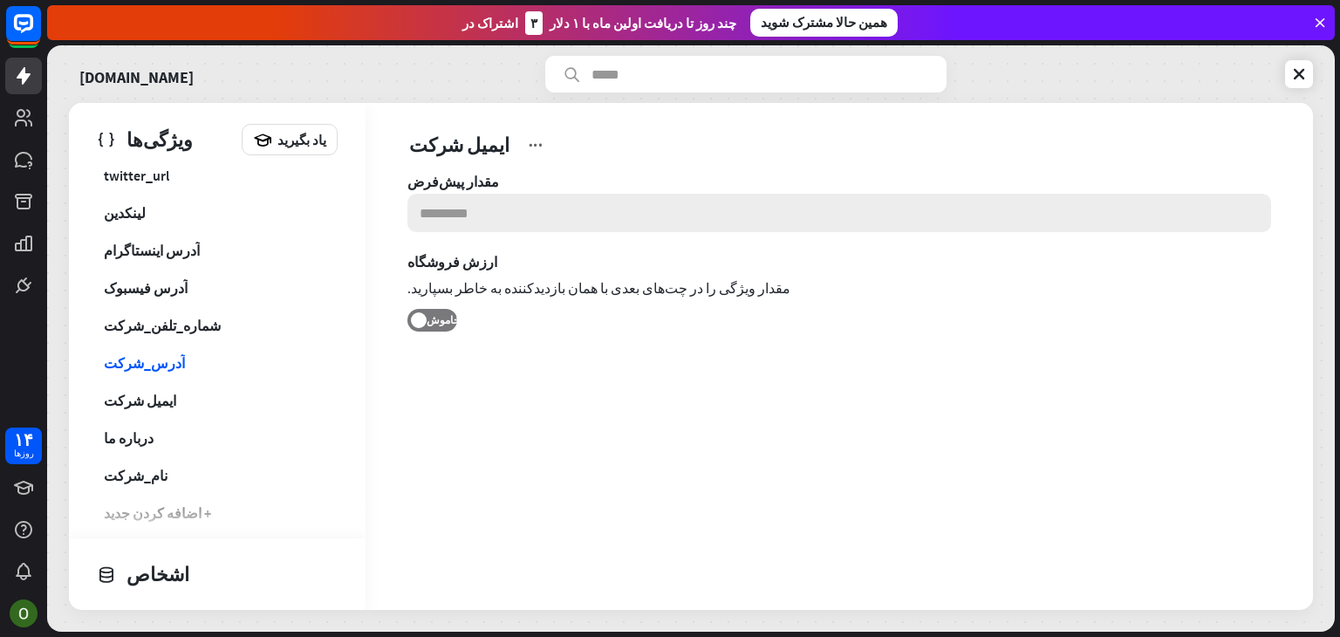
click at [497, 222] on input at bounding box center [840, 213] width 864 height 38
click at [432, 324] on font "خاموش" at bounding box center [443, 319] width 33 height 13
click at [168, 394] on link "ایمیل شرکت" at bounding box center [213, 400] width 241 height 34
click at [157, 430] on link "درباره ما" at bounding box center [213, 438] width 241 height 34
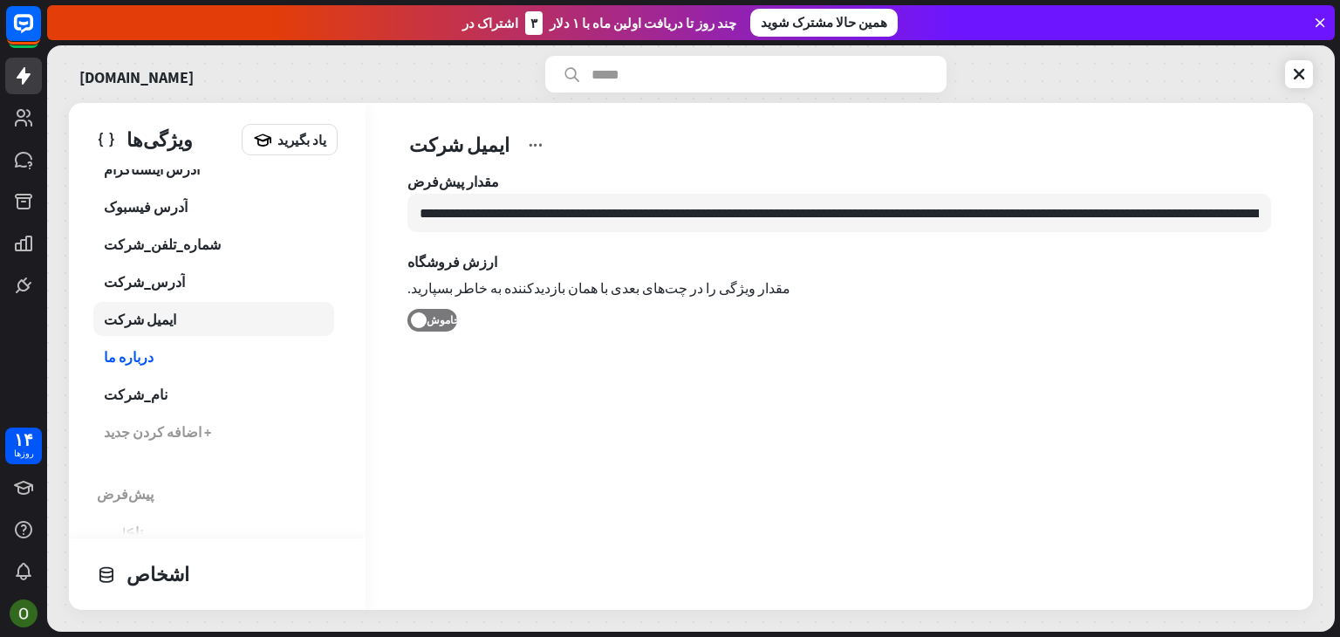
scroll to position [175, 0]
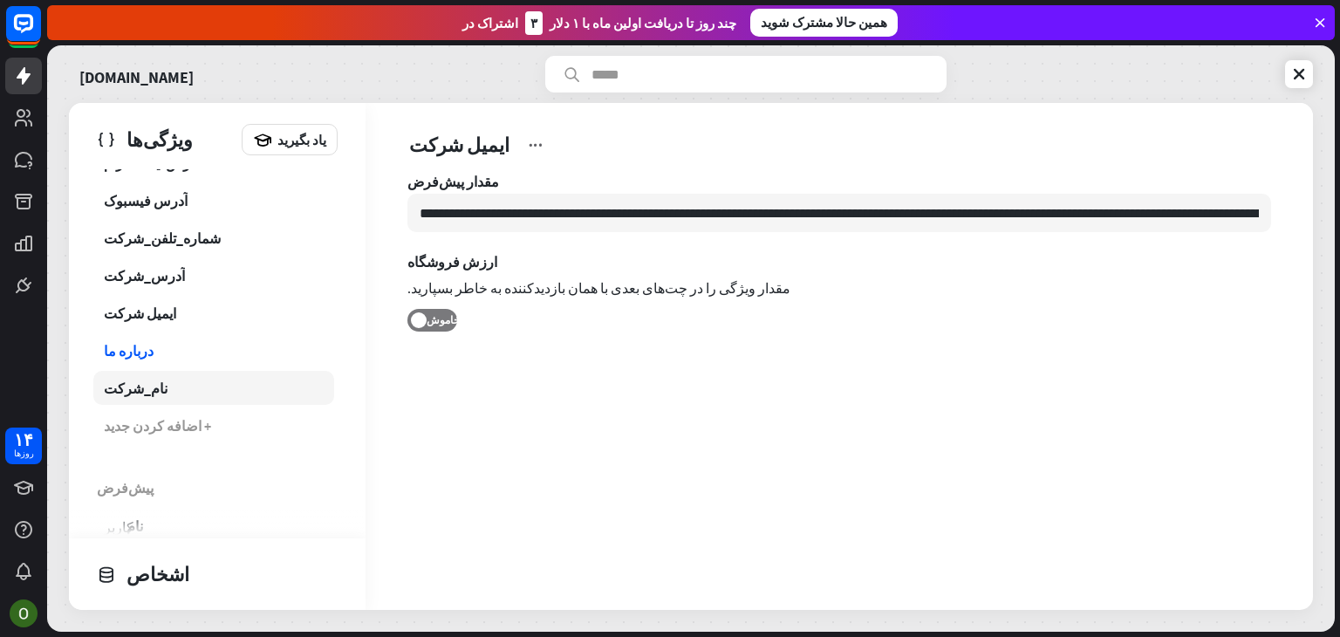
click at [148, 385] on font "نام_شرکت" at bounding box center [136, 388] width 64 height 17
type input "**********"
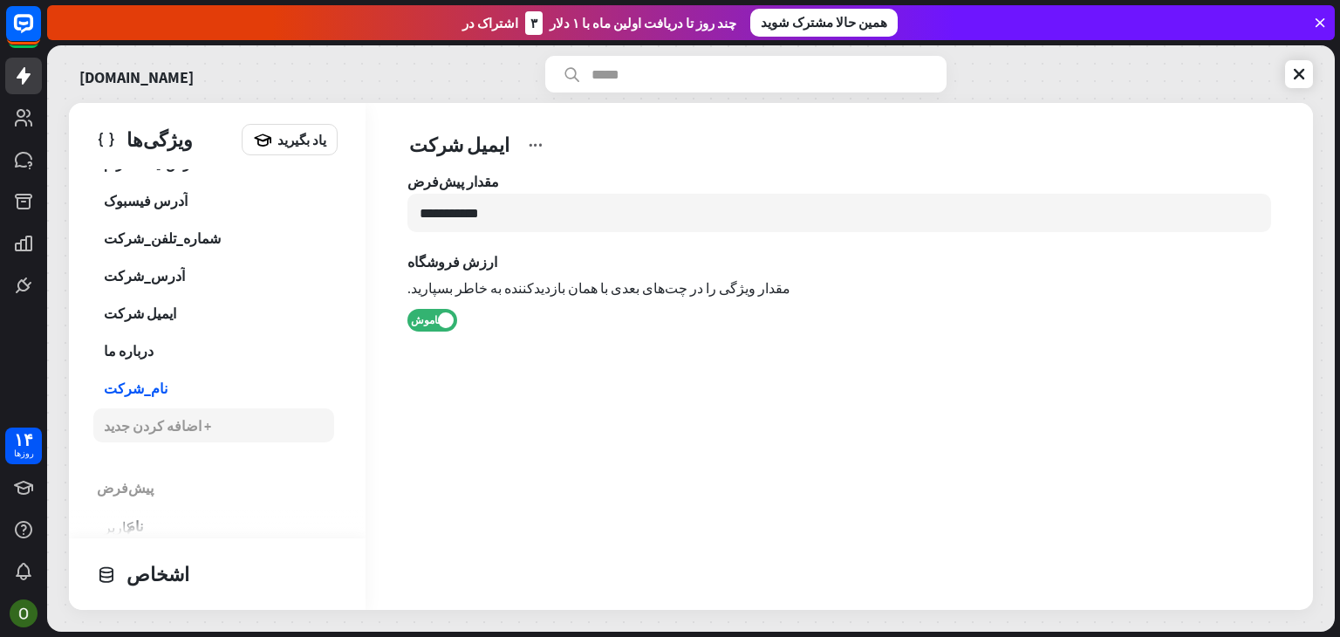
click at [146, 427] on font "+ اضافه کردن جدید" at bounding box center [157, 425] width 107 height 17
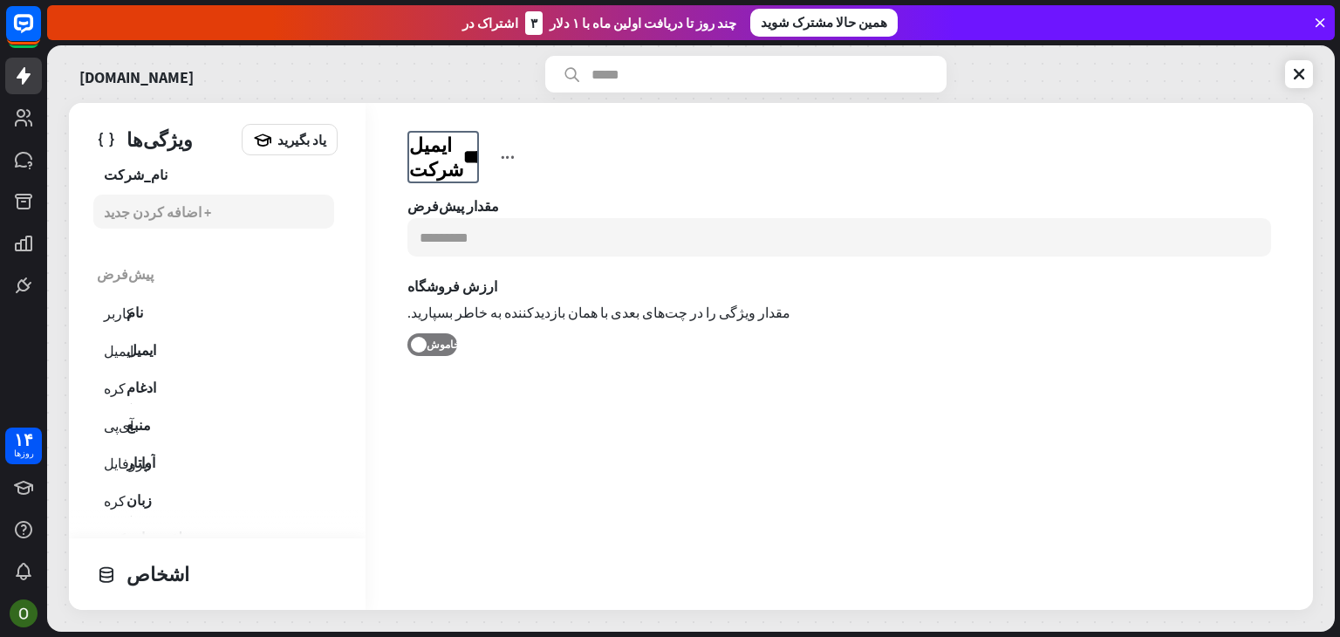
scroll to position [387, 0]
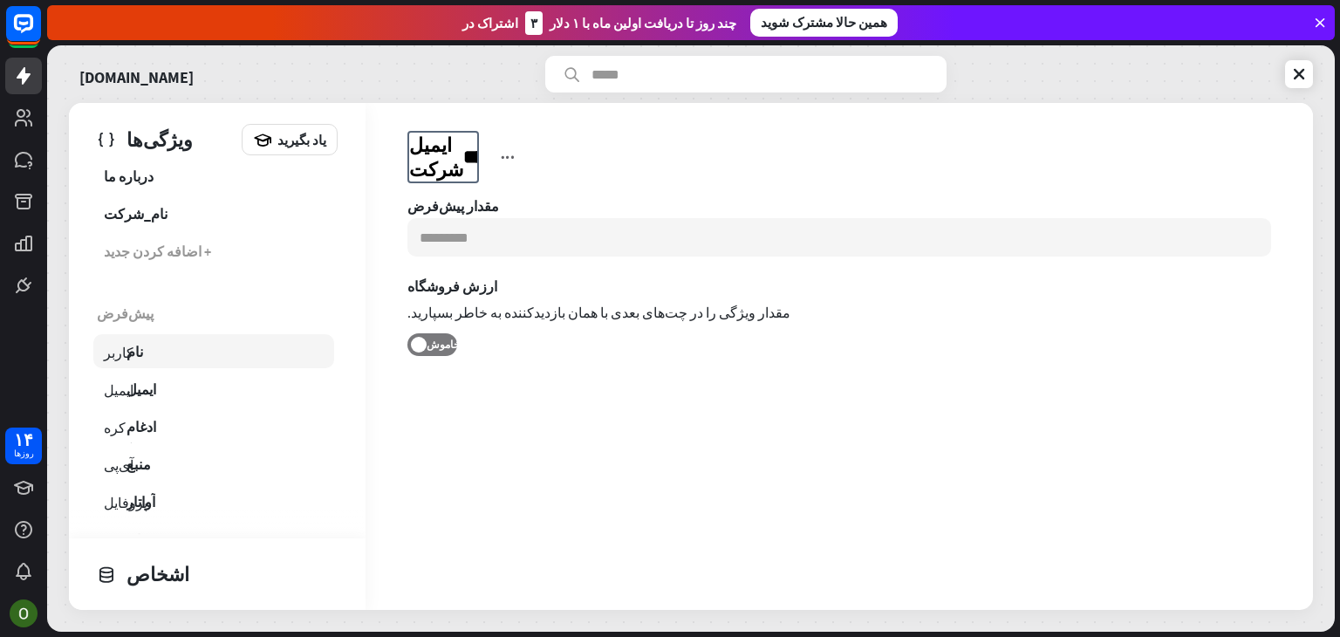
click at [156, 360] on link "کاربر نام" at bounding box center [213, 351] width 241 height 34
click at [438, 175] on input "********" at bounding box center [469, 174] width 120 height 16
click at [450, 173] on input "********" at bounding box center [469, 174] width 120 height 16
click at [563, 149] on icon at bounding box center [555, 156] width 17 height 17
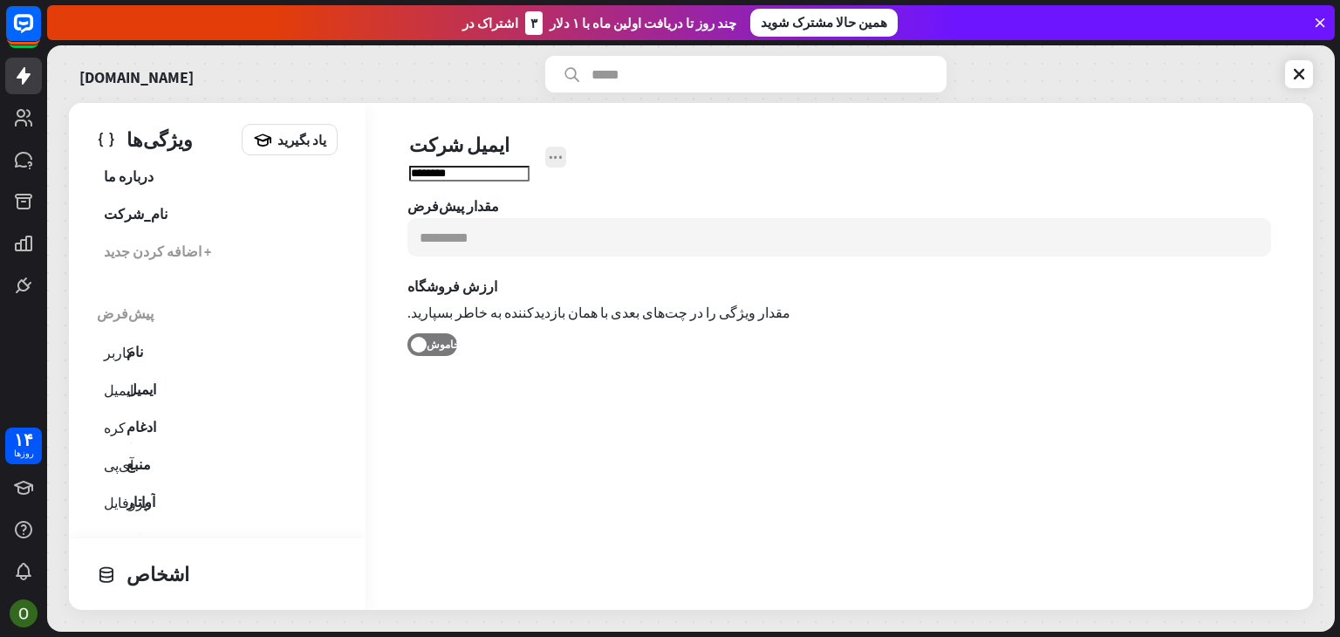
click at [565, 154] on icon at bounding box center [555, 156] width 17 height 17
click at [565, 158] on icon at bounding box center [555, 156] width 17 height 17
click at [157, 381] on link "ایمیل ایمیل" at bounding box center [213, 389] width 241 height 34
click at [150, 418] on font "ادغام" at bounding box center [142, 426] width 30 height 17
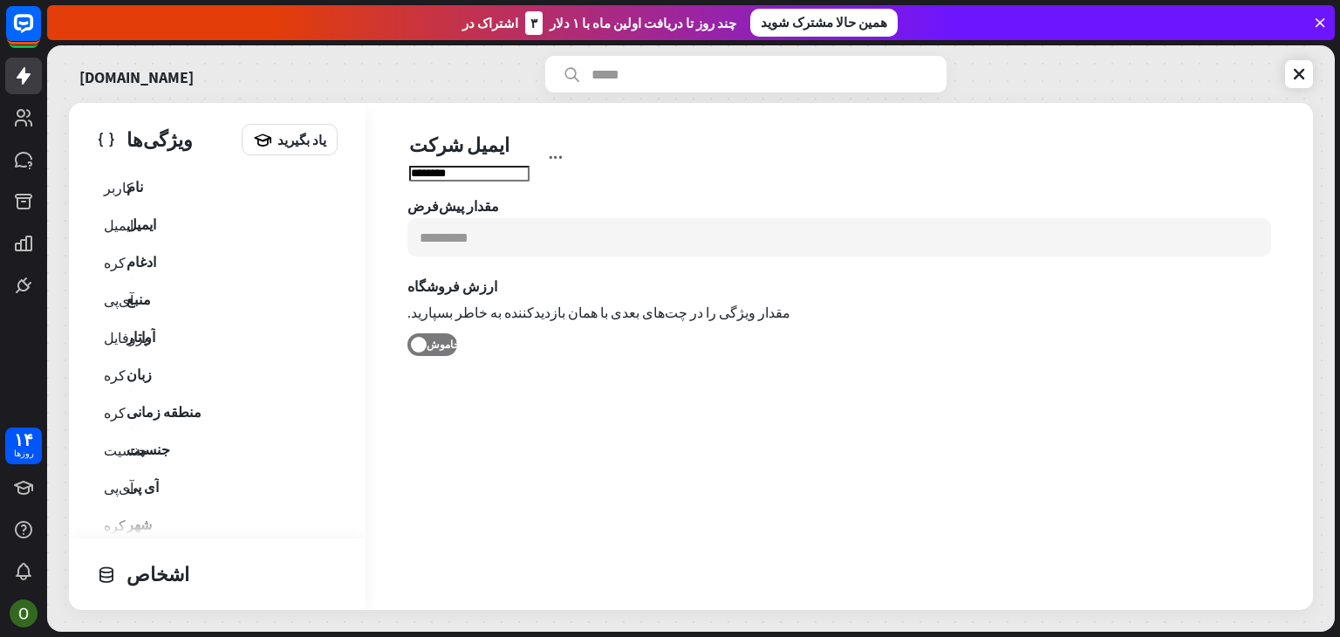
scroll to position [769, 0]
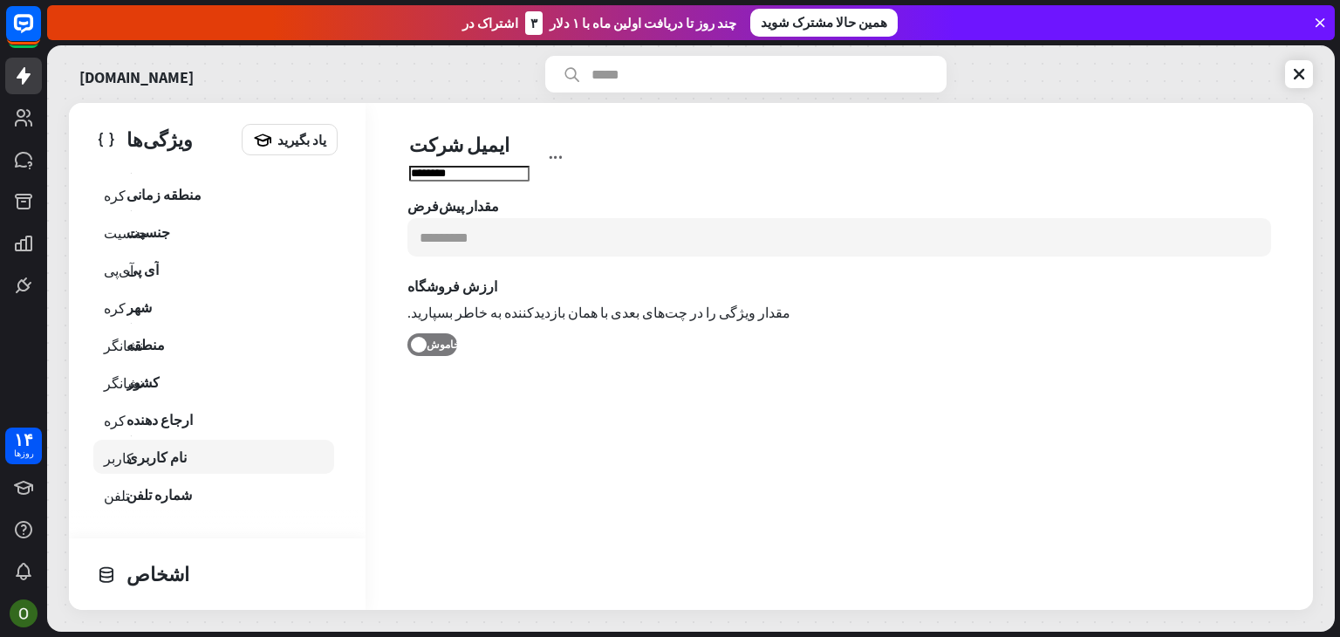
click at [160, 465] on link "کاربر نام کاربری" at bounding box center [213, 457] width 241 height 34
click at [260, 140] on icon at bounding box center [262, 139] width 19 height 19
click at [119, 131] on div "ویژگی‌ها" at bounding box center [165, 140] width 136 height 30
click at [20, 79] on icon at bounding box center [23, 75] width 21 height 21
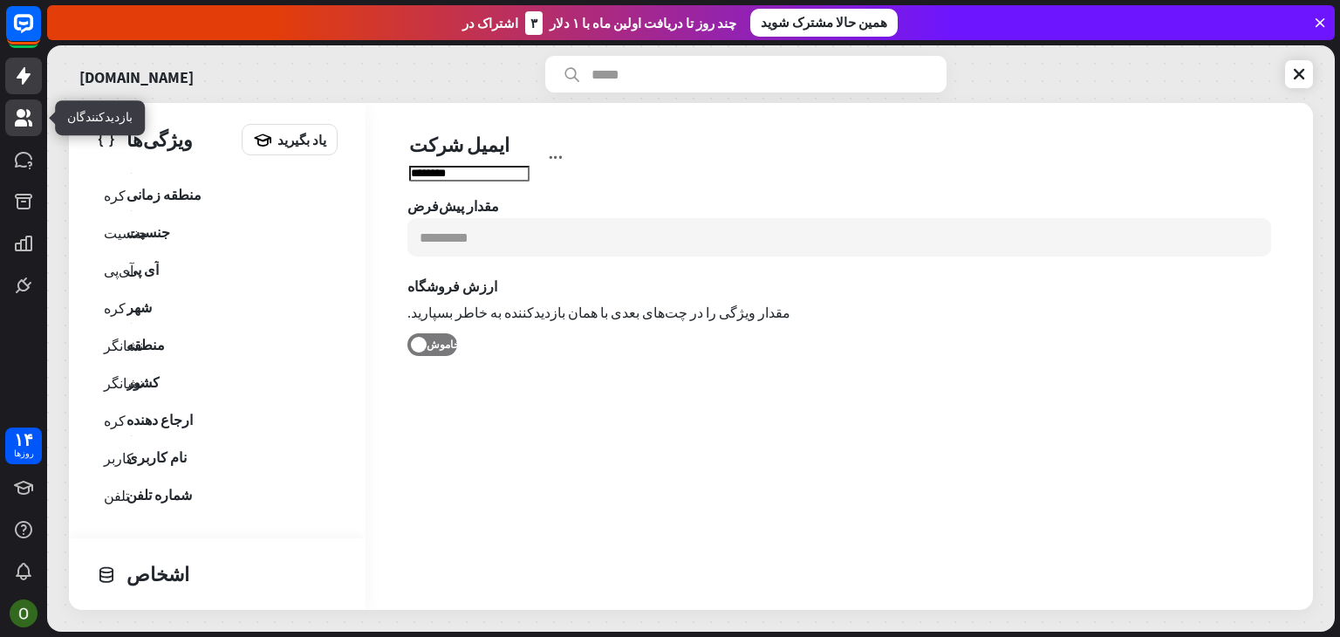
click at [24, 115] on icon at bounding box center [23, 117] width 17 height 17
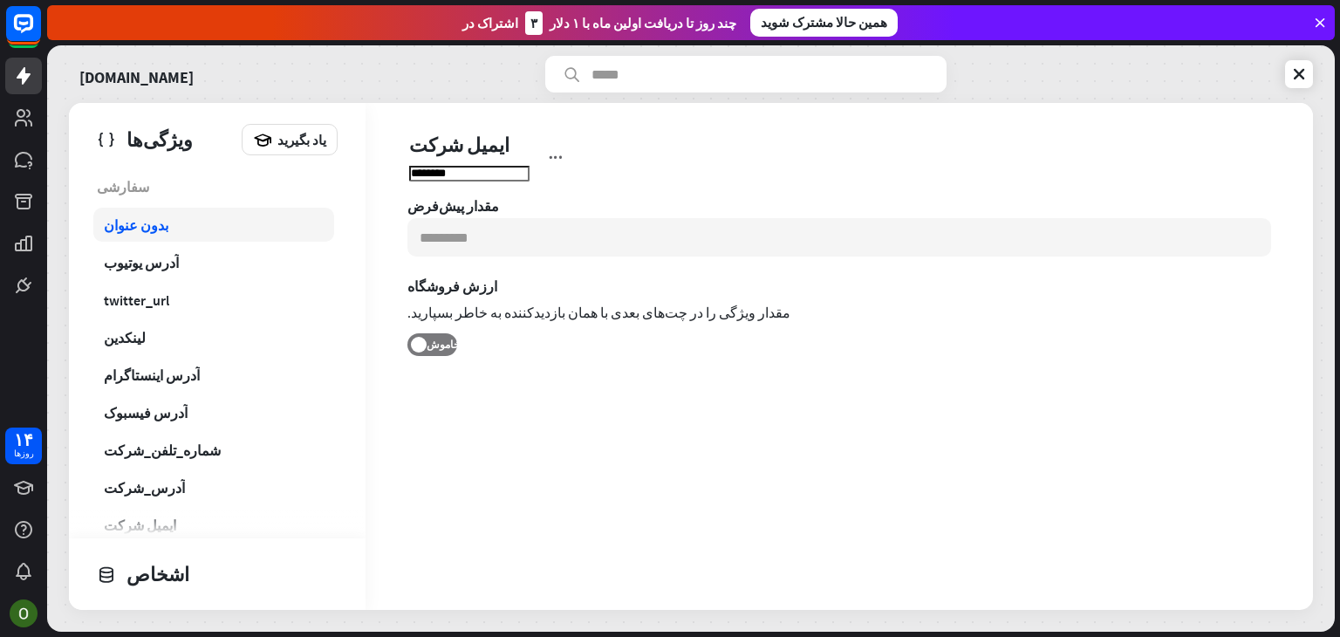
click at [138, 227] on font "بدون عنوان" at bounding box center [136, 224] width 65 height 17
click at [439, 341] on font "خاموش" at bounding box center [443, 344] width 33 height 13
click at [429, 348] on font "خاموش" at bounding box center [443, 344] width 33 height 13
click at [428, 348] on font "خاموش" at bounding box center [443, 344] width 33 height 13
click at [810, 21] on font "همین حالا مشترک شوید" at bounding box center [824, 22] width 127 height 17
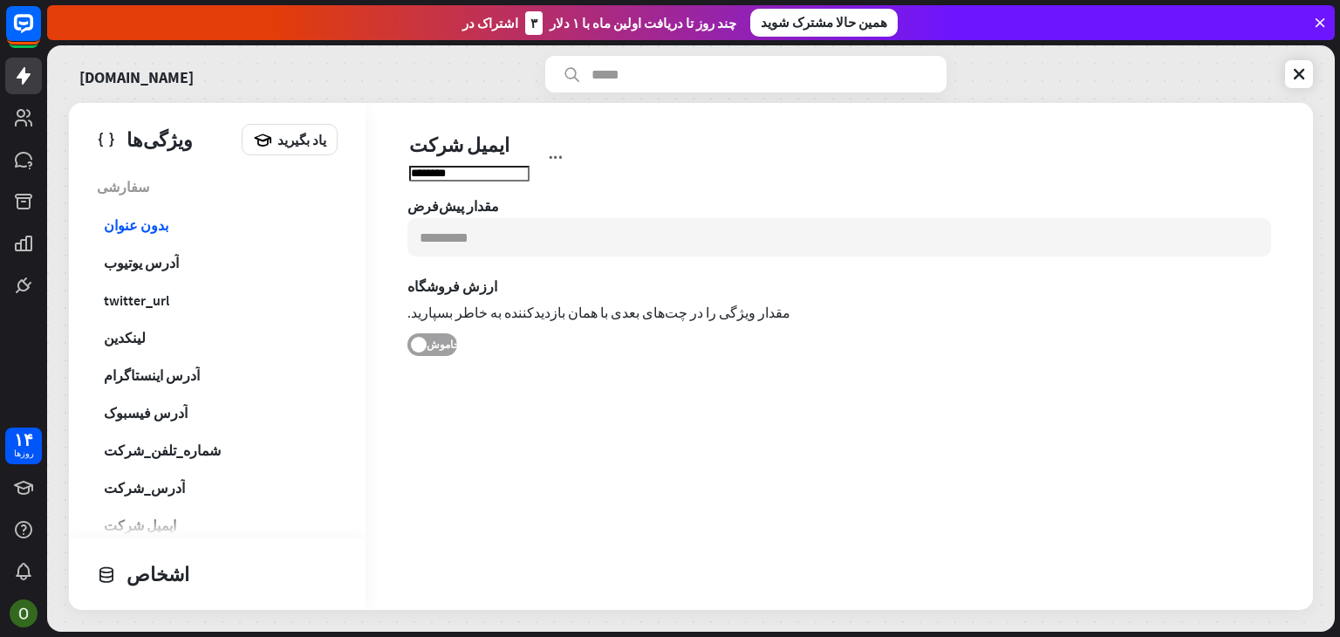
click at [427, 345] on font "خاموش" at bounding box center [443, 344] width 33 height 13
click at [23, 123] on icon at bounding box center [23, 117] width 17 height 17
click at [14, 170] on link at bounding box center [23, 159] width 37 height 37
